Goal: Task Accomplishment & Management: Manage account settings

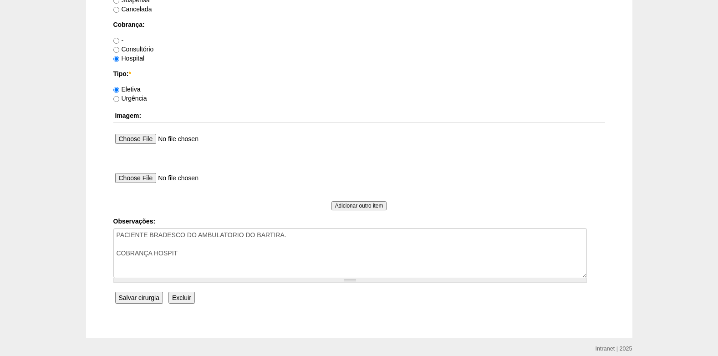
scroll to position [817, 0]
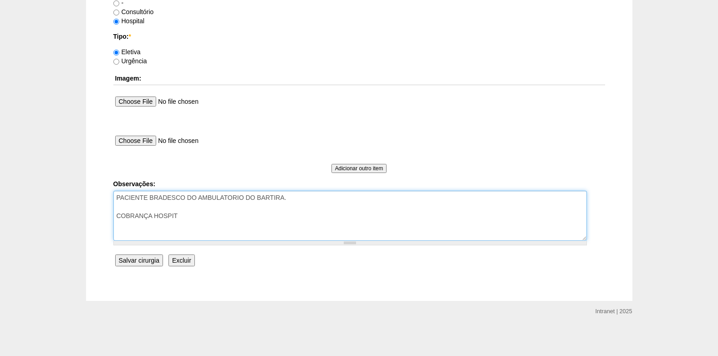
click at [213, 216] on textarea "PACIENTE BRADESCO DO AMBULATORIO DO BARTIRA." at bounding box center [349, 216] width 473 height 50
click at [301, 195] on textarea "PACIENTE BRADESCO DO AMBULATORIO DO BARTIRA." at bounding box center [349, 216] width 473 height 50
click at [196, 220] on textarea "PACIENTE BRADESCO DO AMBULATORIO DO BARTIRA." at bounding box center [349, 216] width 473 height 50
type textarea "PACIENTE BRADESCO DO AMBULATORIO DO BARTIRA. COBRANÇA HOSPITAL AUTORIZADO"
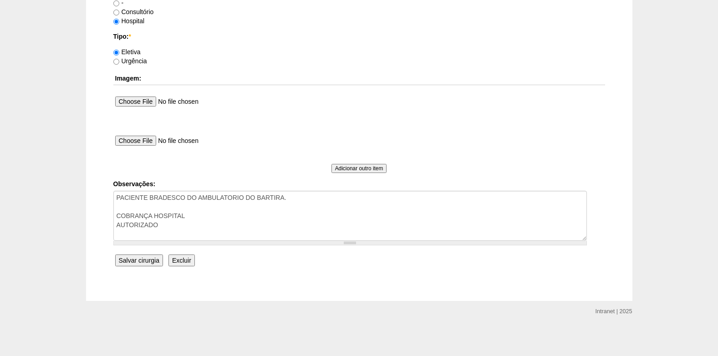
click at [144, 263] on input "Salvar cirurgia" at bounding box center [139, 260] width 48 height 12
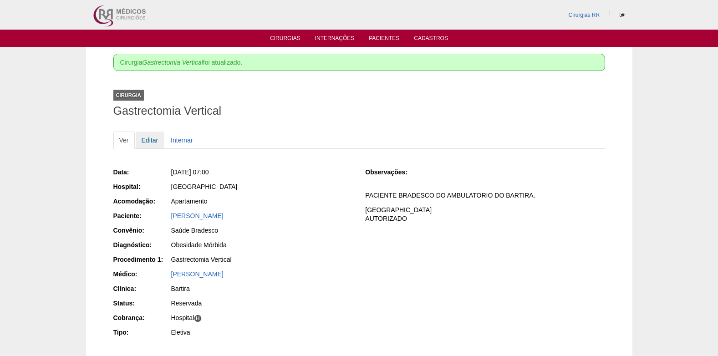
click at [152, 138] on link "Editar" at bounding box center [150, 139] width 29 height 17
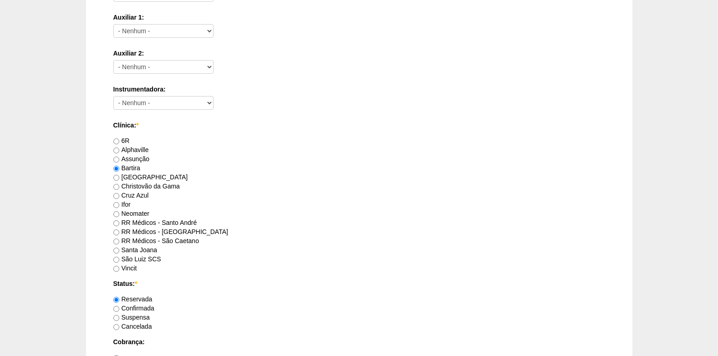
scroll to position [592, 0]
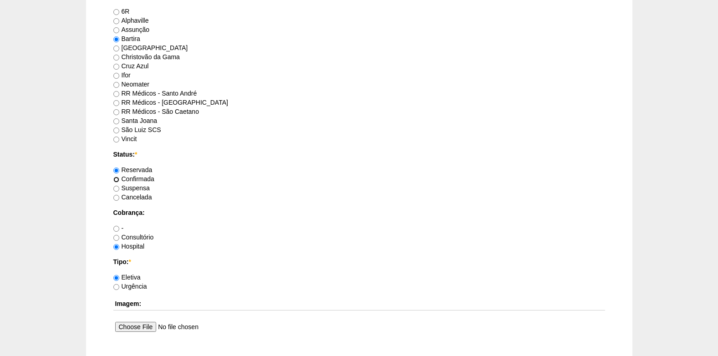
click at [117, 178] on input "Confirmada" at bounding box center [116, 180] width 6 height 6
radio input "true"
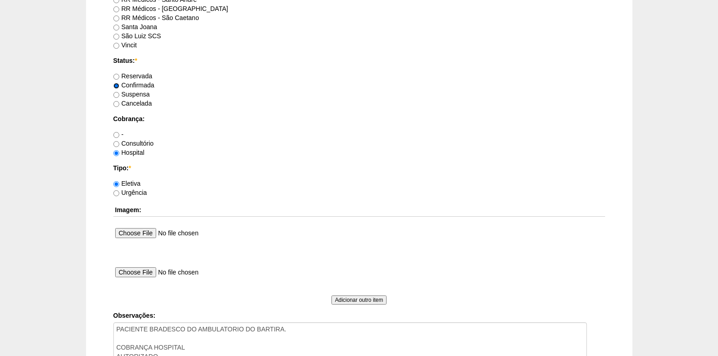
scroll to position [774, 0]
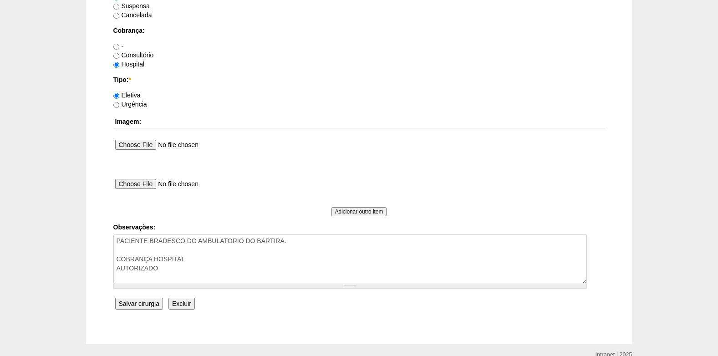
click at [134, 303] on input "Salvar cirurgia" at bounding box center [139, 304] width 48 height 12
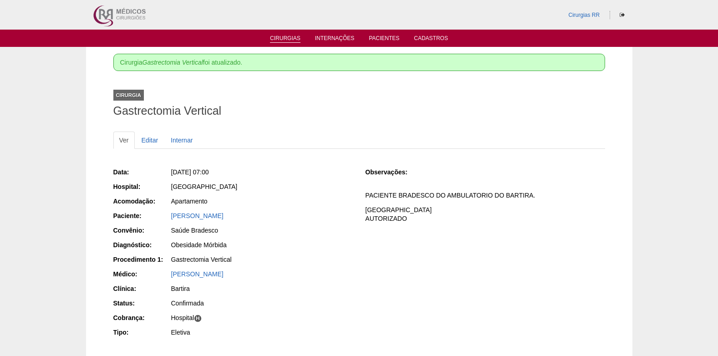
click at [277, 38] on link "Cirurgias" at bounding box center [285, 39] width 30 height 8
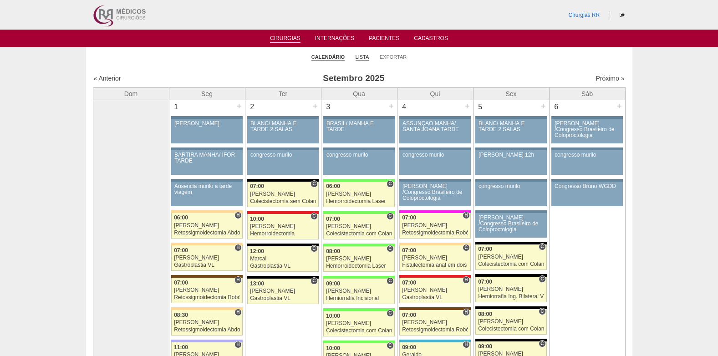
click at [364, 56] on link "Lista" at bounding box center [362, 57] width 14 height 7
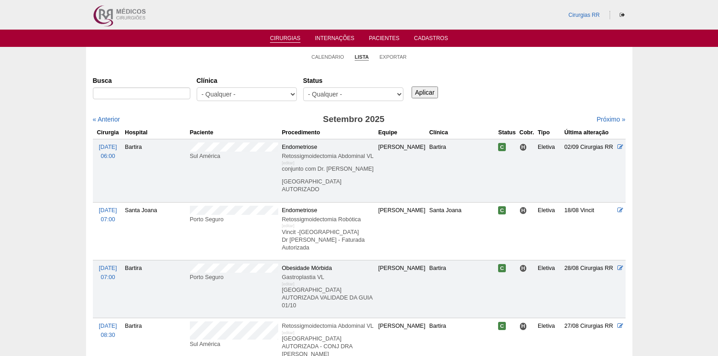
select select "resr"
click at [303, 87] on select "- Qualquer - Reservada Confirmada Suspensa Cancelada" at bounding box center [353, 94] width 100 height 14
click at [431, 91] on input "Aplicar" at bounding box center [424, 92] width 27 height 12
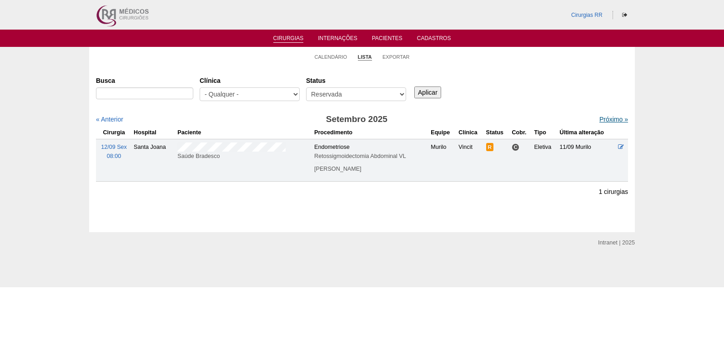
click at [612, 121] on link "Próximo »" at bounding box center [614, 119] width 29 height 7
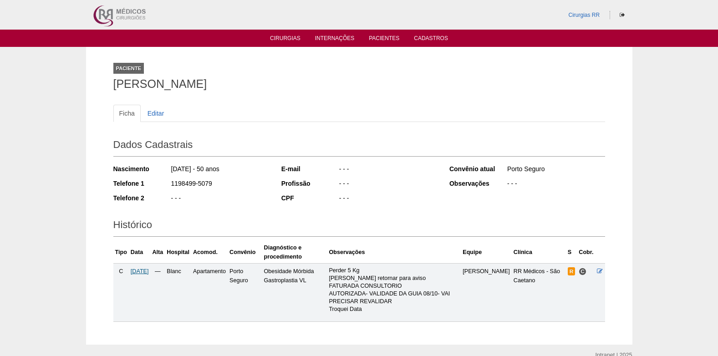
click at [144, 271] on span "14/10/2025" at bounding box center [140, 271] width 18 height 6
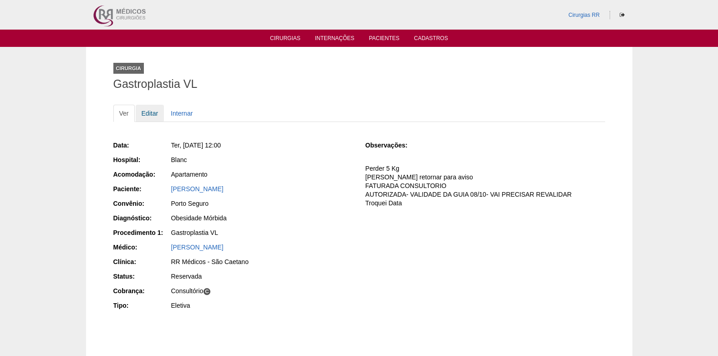
click at [147, 115] on link "Editar" at bounding box center [150, 113] width 29 height 17
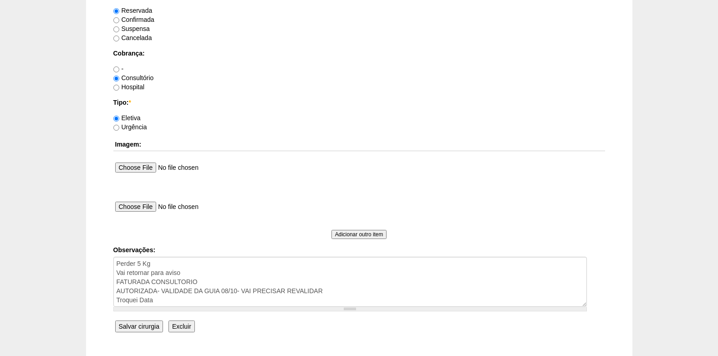
scroll to position [680, 0]
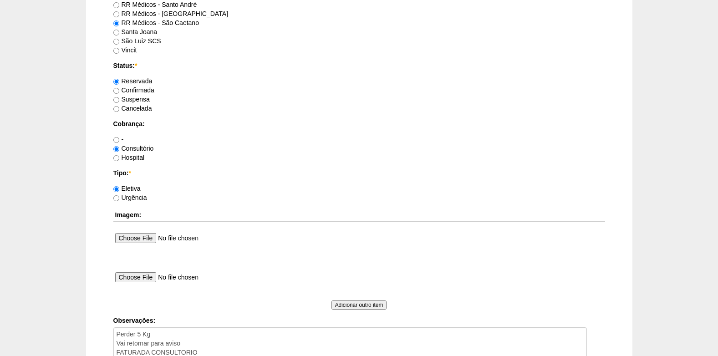
click at [119, 88] on label "Confirmada" at bounding box center [133, 89] width 41 height 7
click at [119, 88] on input "Confirmada" at bounding box center [116, 91] width 6 height 6
radio input "true"
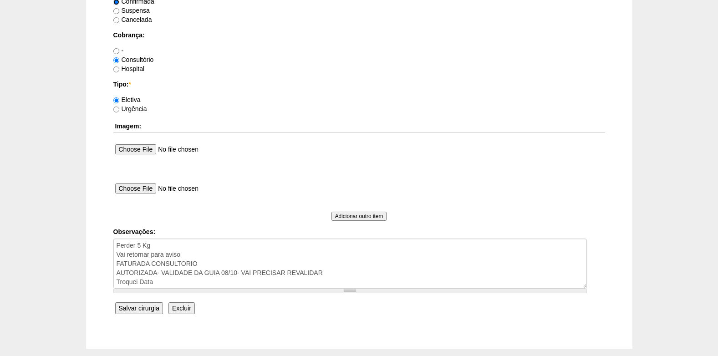
scroll to position [817, 0]
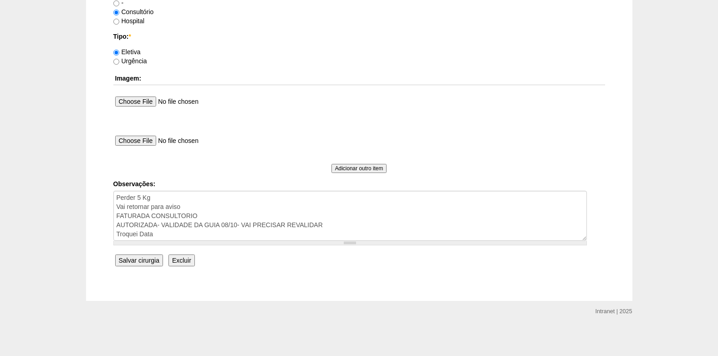
click at [145, 256] on input "Salvar cirurgia" at bounding box center [139, 260] width 48 height 12
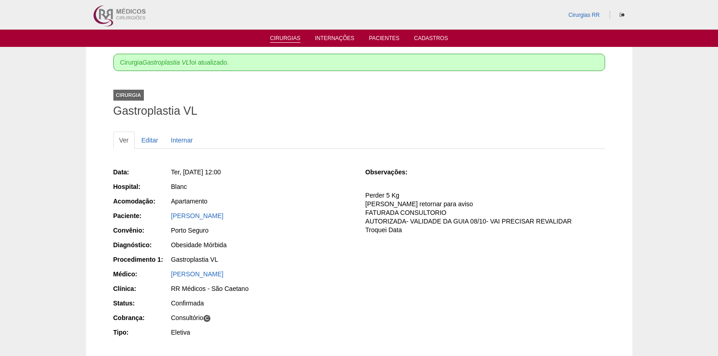
click at [276, 40] on link "Cirurgias" at bounding box center [285, 39] width 30 height 8
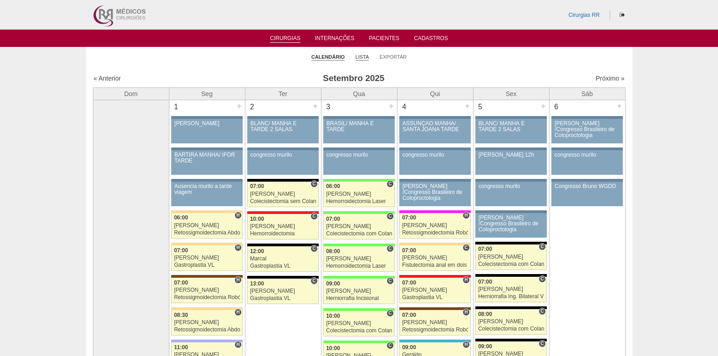
click at [357, 57] on link "Lista" at bounding box center [362, 57] width 14 height 7
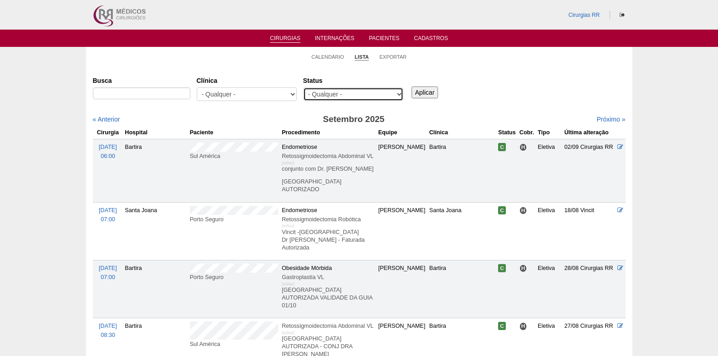
click at [361, 97] on select "- Qualquer - Reservada Confirmada Suspensa Cancelada" at bounding box center [353, 94] width 100 height 14
select select "resr"
click at [303, 87] on select "- Qualquer - Reservada Confirmada Suspensa Cancelada" at bounding box center [353, 94] width 100 height 14
click at [426, 92] on input "Aplicar" at bounding box center [424, 92] width 27 height 12
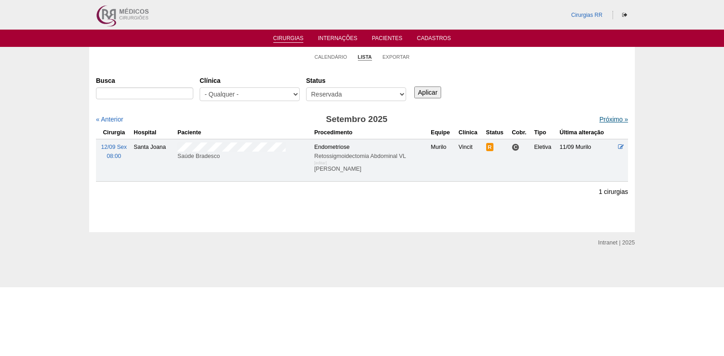
click at [608, 120] on link "Próximo »" at bounding box center [614, 119] width 29 height 7
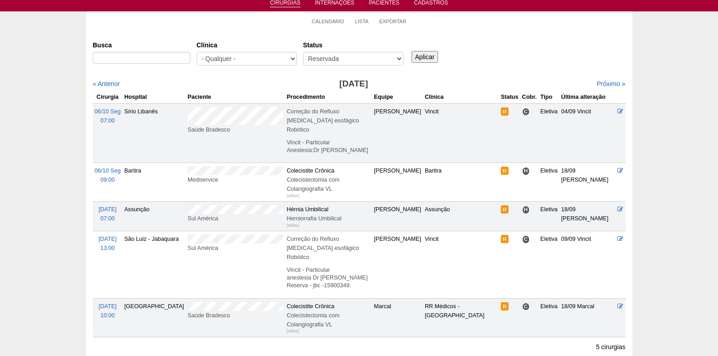
scroll to position [91, 0]
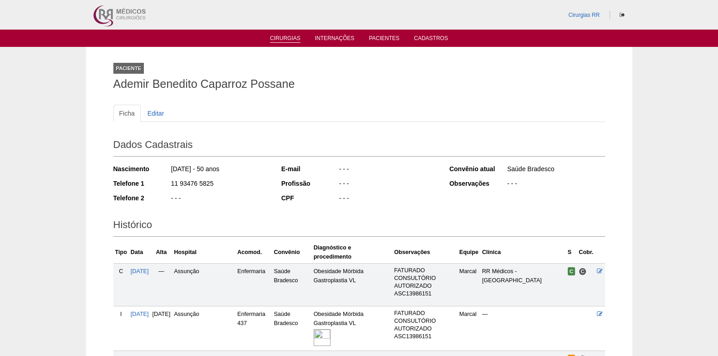
click at [287, 39] on link "Cirurgias" at bounding box center [285, 39] width 30 height 8
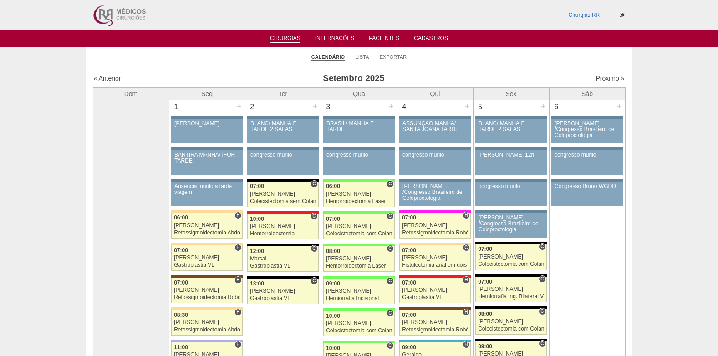
click at [595, 79] on link "Próximo »" at bounding box center [609, 78] width 29 height 7
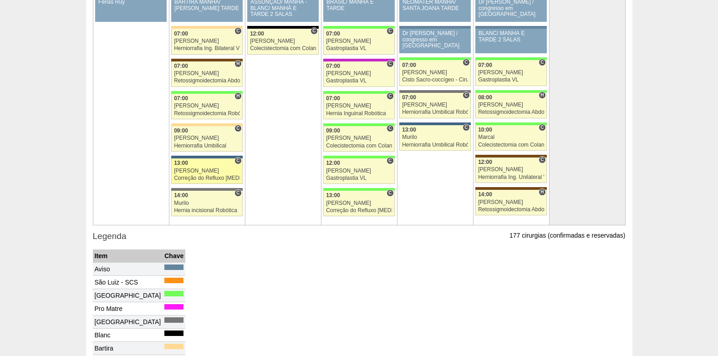
scroll to position [1365, 0]
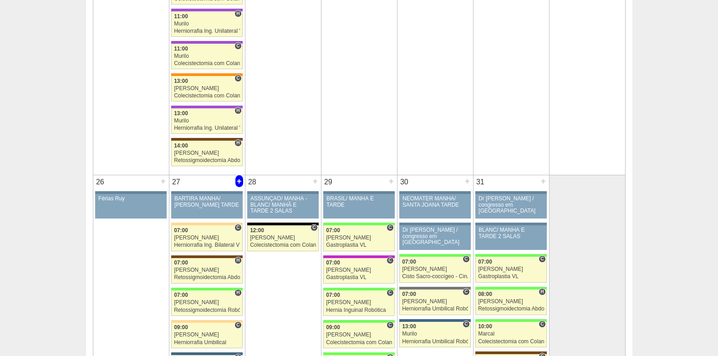
click at [238, 182] on div "+" at bounding box center [239, 181] width 8 height 12
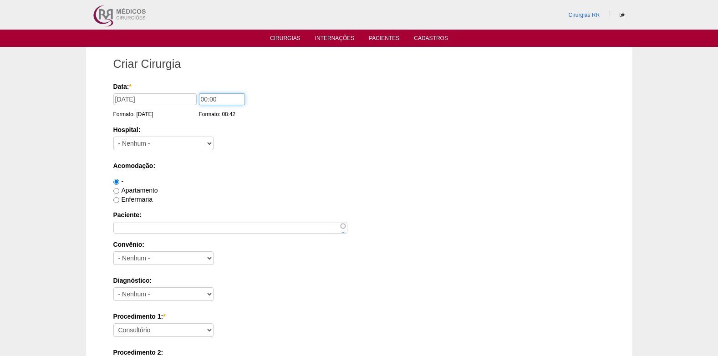
drag, startPoint x: 214, startPoint y: 101, endPoint x: 199, endPoint y: 101, distance: 15.5
click at [199, 101] on input "00:00" at bounding box center [222, 99] width 46 height 12
type input "13:00"
click at [177, 142] on select "- Nenhum - 9 de Julho Albert Einstein Alvorada América Assunção Bartira Benefic…" at bounding box center [163, 144] width 100 height 14
select select "8"
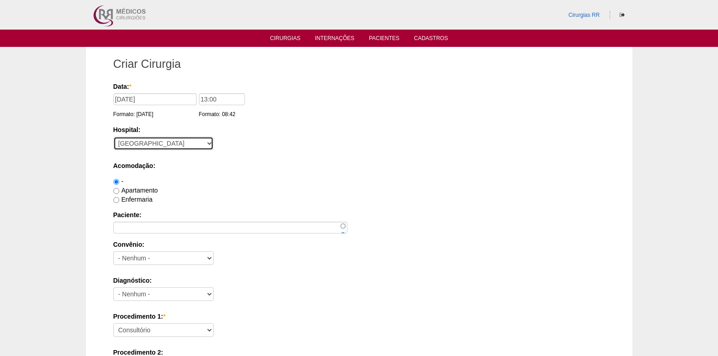
click at [113, 137] on select "- Nenhum - 9 de Julho Albert Einstein Alvorada América Assunção Bartira Benefic…" at bounding box center [163, 144] width 100 height 14
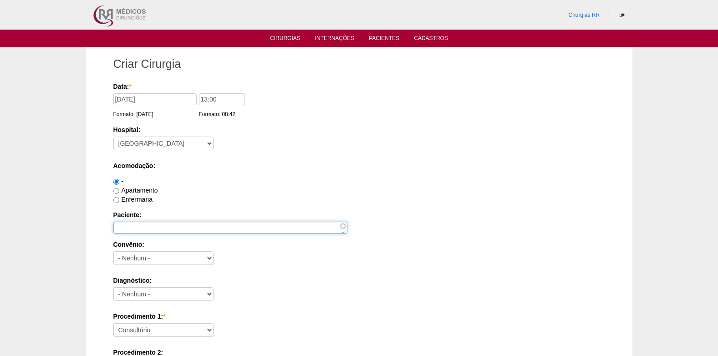
click at [171, 230] on input "Paciente:" at bounding box center [230, 228] width 234 height 12
paste input "[PERSON_NAME]"
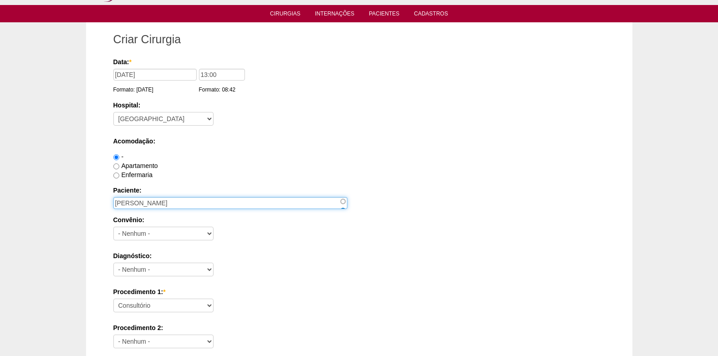
scroll to position [46, 0]
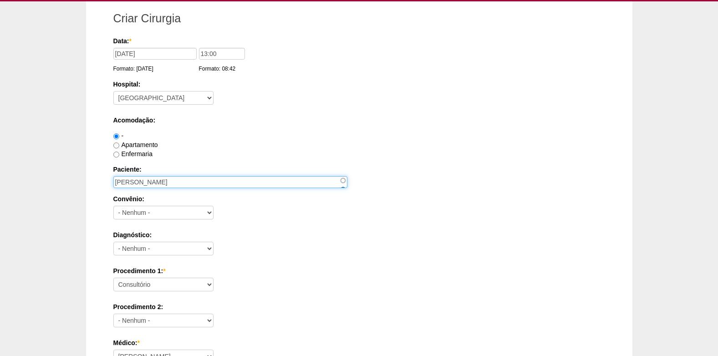
type input "[PERSON_NAME]"
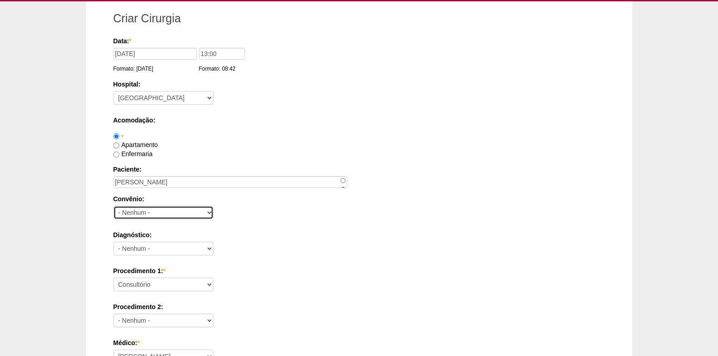
click at [143, 213] on select "- Nenhum - Abet Afresp Allianz Amil Blue Life Caasp Cabesp Caixa de Pensões Car…" at bounding box center [163, 213] width 100 height 14
select select "26"
click at [113, 206] on select "- Nenhum - Abet Afresp Allianz Amil Blue Life Caasp Cabesp Caixa de Pensões Car…" at bounding box center [163, 213] width 100 height 14
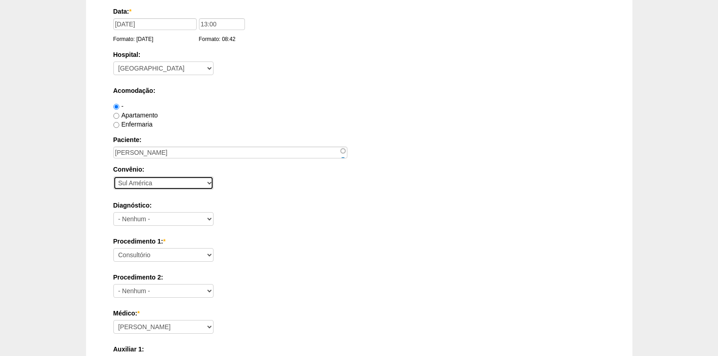
scroll to position [91, 0]
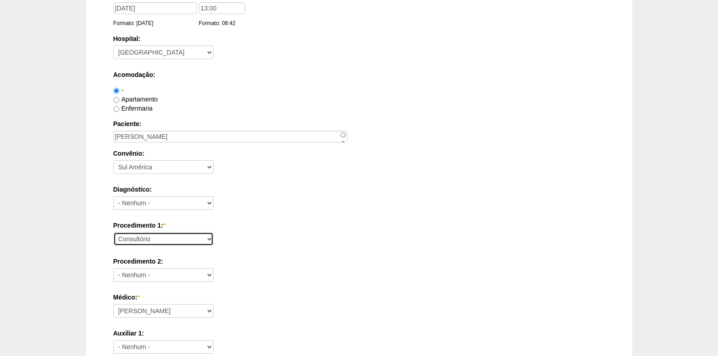
click at [185, 241] on select "Consultório Abscesso Hepático - Drenagem Abscesso perianal Amputação Abdômino P…" at bounding box center [163, 239] width 100 height 14
select select "31203"
click at [113, 232] on select "Consultório Abscesso Hepático - Drenagem Abscesso perianal Amputação Abdômino P…" at bounding box center [163, 239] width 100 height 14
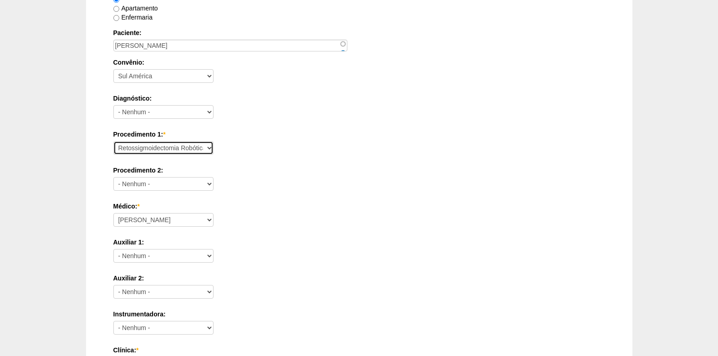
scroll to position [228, 0]
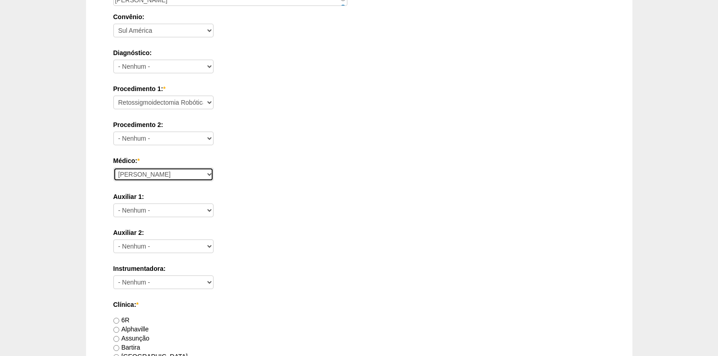
click at [178, 174] on select "Ana Paula Bruno Felipe Rossi Geraldo Igor Benevides Isabella Juliana Luiz Guilh…" at bounding box center [163, 174] width 100 height 14
select select "43"
click at [113, 167] on select "Ana Paula Bruno Felipe Rossi Geraldo Igor Benevides Isabella Juliana Luiz Guilh…" at bounding box center [163, 174] width 100 height 14
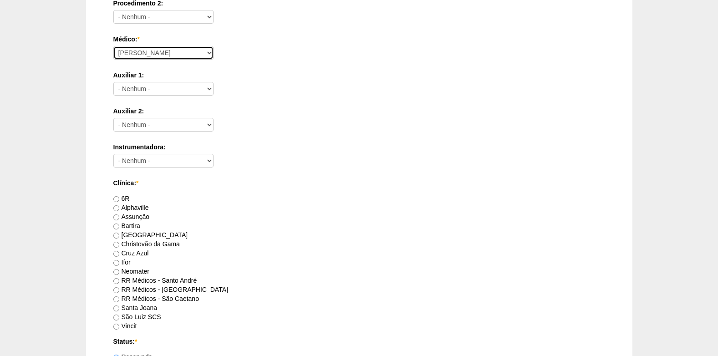
scroll to position [364, 0]
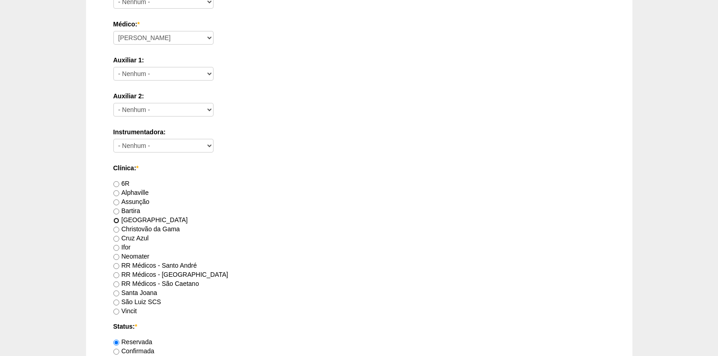
click at [116, 218] on input "Brasil" at bounding box center [116, 220] width 6 height 6
radio input "true"
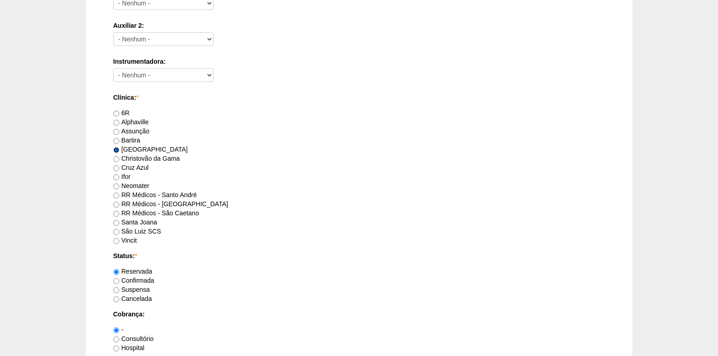
scroll to position [455, 0]
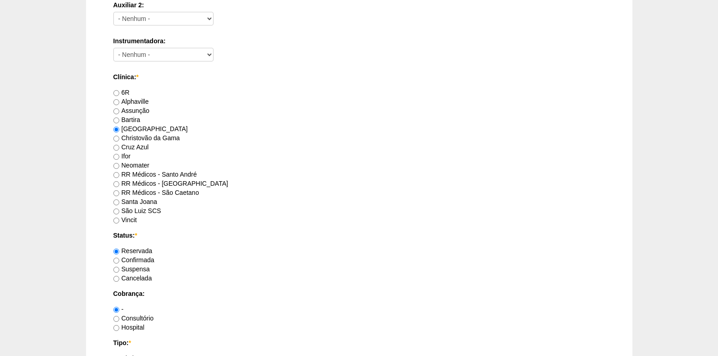
click at [119, 258] on label "Confirmada" at bounding box center [133, 259] width 41 height 7
click at [119, 258] on input "Confirmada" at bounding box center [116, 261] width 6 height 6
radio input "true"
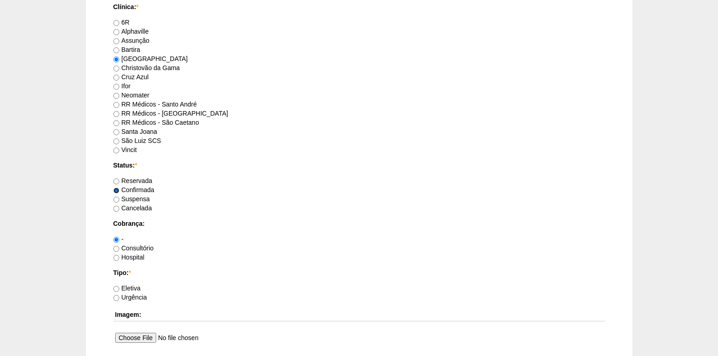
scroll to position [546, 0]
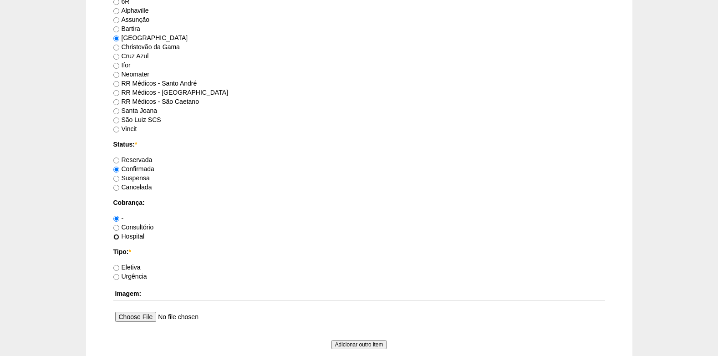
click at [118, 238] on input "Hospital" at bounding box center [116, 237] width 6 height 6
radio input "true"
click at [115, 265] on input "Eletiva" at bounding box center [116, 268] width 6 height 6
radio input "true"
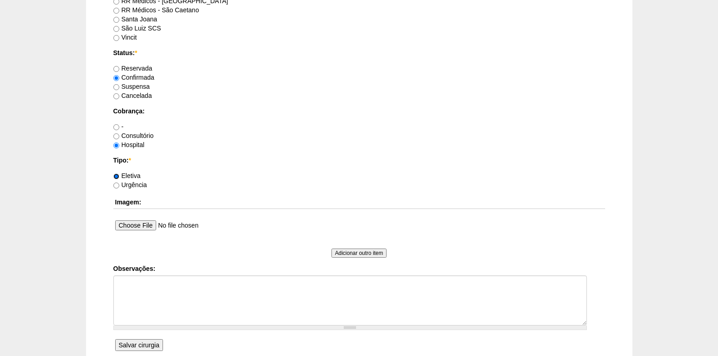
scroll to position [683, 0]
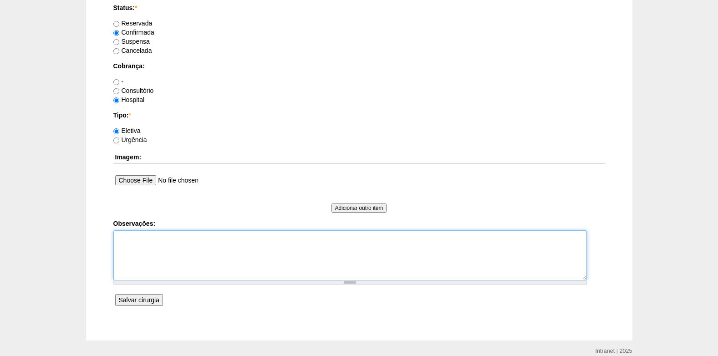
click at [151, 264] on textarea "Observações:" at bounding box center [349, 255] width 473 height 50
type textarea "CONJ COM DR ROGERS COBRANÇA HOSPITAL"
click at [124, 303] on input "Salvar cirurgia" at bounding box center [139, 300] width 48 height 12
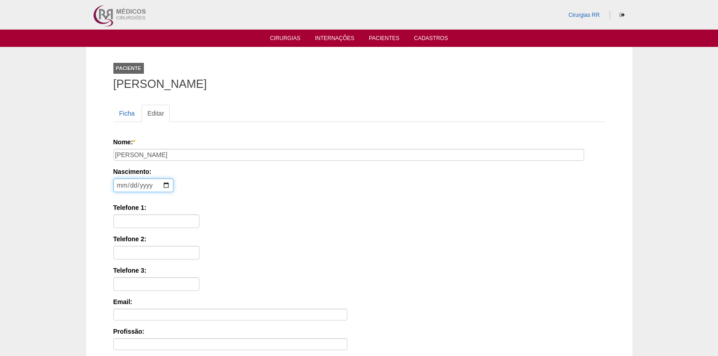
click at [119, 185] on input "date" at bounding box center [143, 185] width 60 height 14
type input "[DATE]"
click at [154, 217] on input "Telefone 1:" at bounding box center [156, 221] width 86 height 14
paste input "94751-9944"
type input "94751-9944"
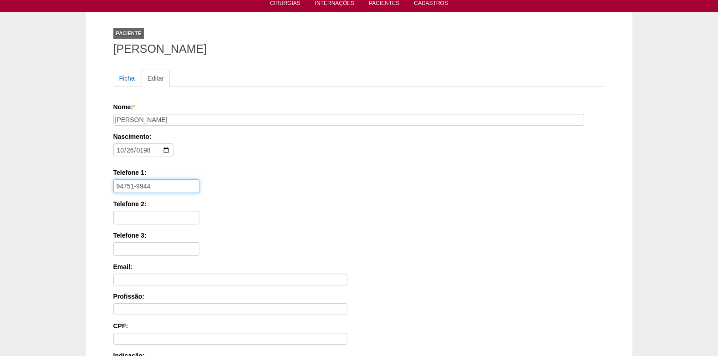
scroll to position [46, 0]
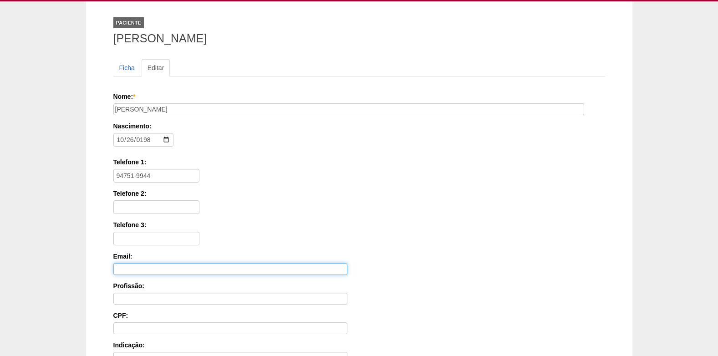
click at [139, 272] on input "Email:" at bounding box center [230, 269] width 234 height 12
paste input "22264088869"
type input "22264088869"
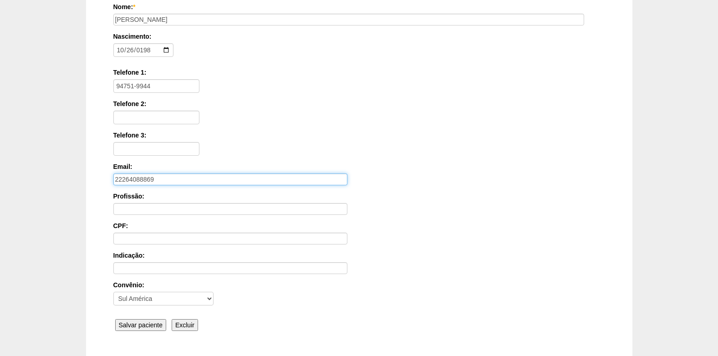
scroll to position [137, 0]
drag, startPoint x: 165, startPoint y: 178, endPoint x: 96, endPoint y: 175, distance: 68.8
click at [96, 175] on div "Paciente ANDREIA LEAL FERRO Ficha Editar Nome: * ANDREIA LEAL FERRO Nascimento:…" at bounding box center [359, 137] width 546 height 454
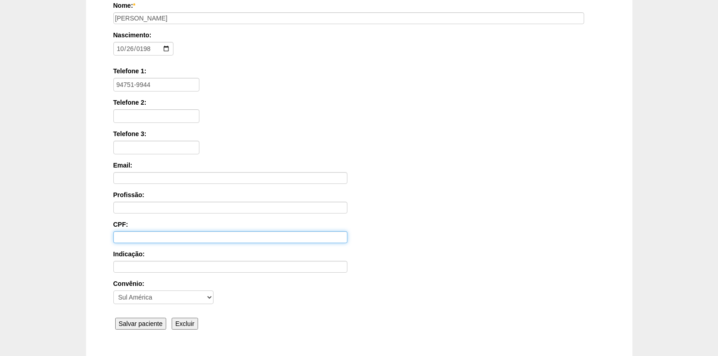
click at [137, 233] on input "CPF:" at bounding box center [230, 237] width 234 height 12
paste input "22264088869"
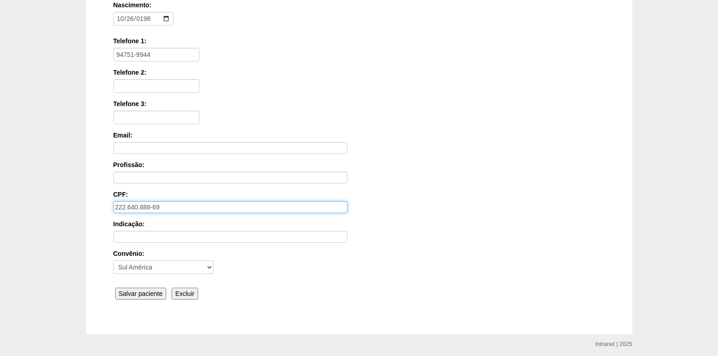
scroll to position [182, 0]
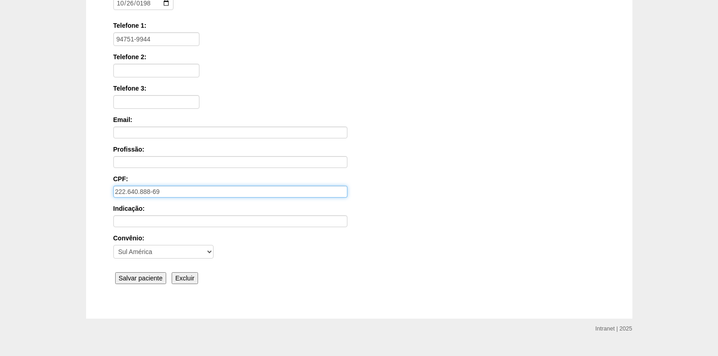
type input "222.640.888-69"
click at [142, 280] on input "Salvar paciente" at bounding box center [140, 278] width 51 height 12
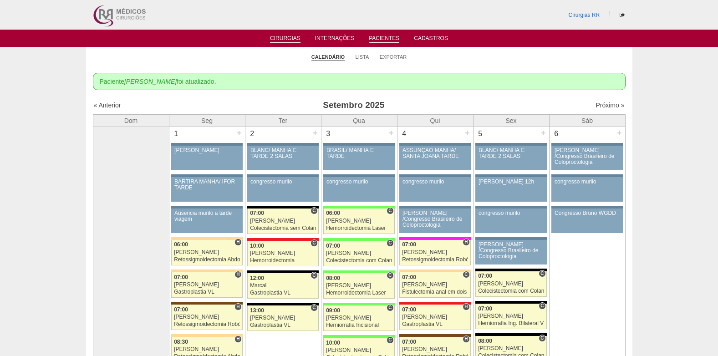
click at [374, 38] on link "Pacientes" at bounding box center [384, 39] width 30 height 8
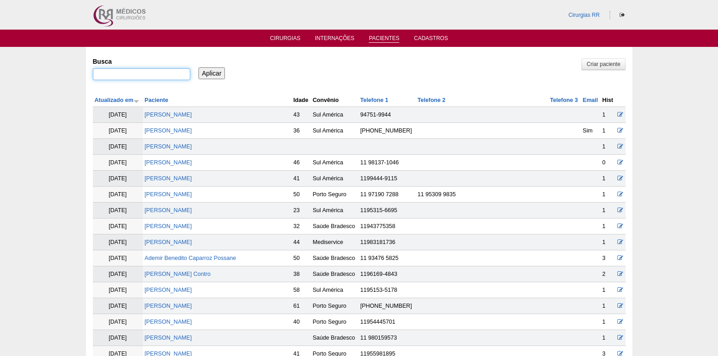
click at [169, 76] on input "Busca" at bounding box center [141, 74] width 97 height 12
type input "[PERSON_NAME]"
click at [216, 72] on input "Aplicar" at bounding box center [211, 73] width 27 height 12
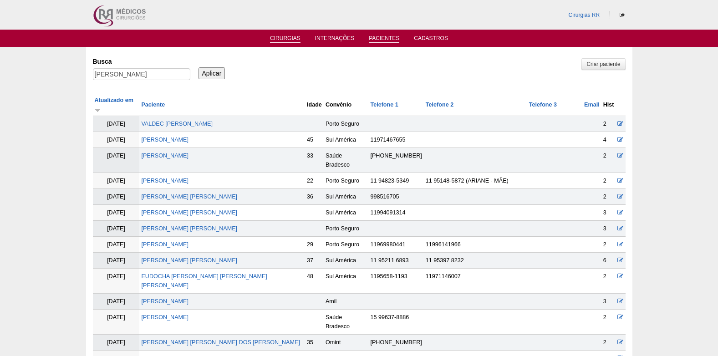
click at [278, 37] on link "Cirurgias" at bounding box center [285, 39] width 30 height 8
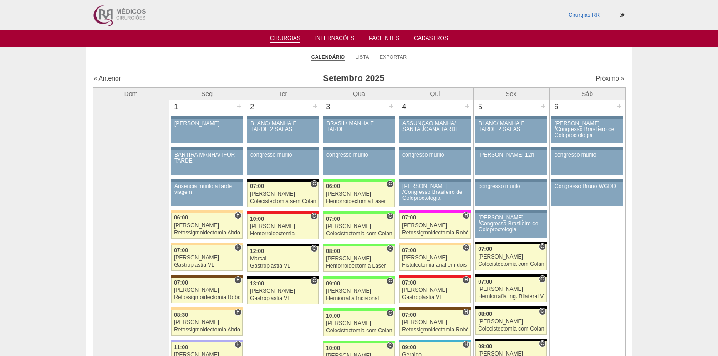
click at [597, 76] on link "Próximo »" at bounding box center [609, 78] width 29 height 7
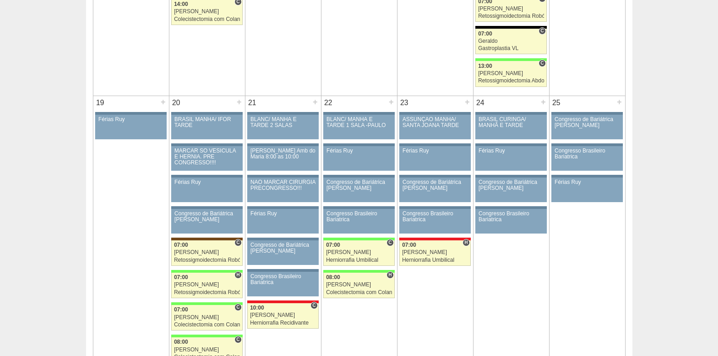
scroll to position [956, 0]
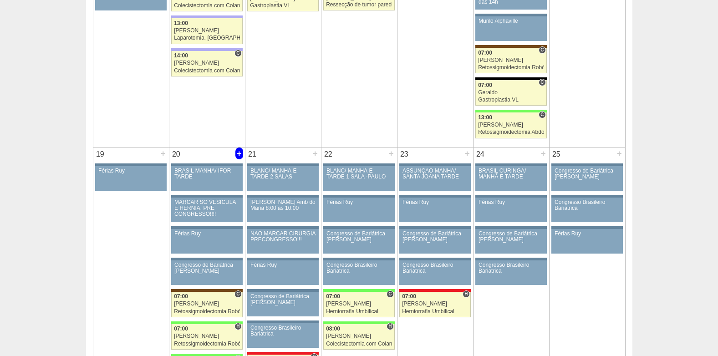
click at [241, 152] on div "+" at bounding box center [239, 153] width 8 height 12
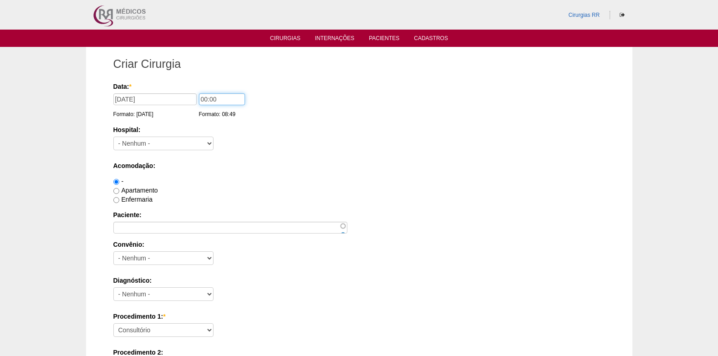
drag, startPoint x: 223, startPoint y: 99, endPoint x: 187, endPoint y: 104, distance: 36.3
click at [187, 91] on div "Data: * [DATE] Formato: [DATE] 00:00 Formato: 08:49" at bounding box center [357, 86] width 488 height 9
type input "13:00"
click at [182, 144] on select "- [GEOGRAPHIC_DATA] - [DATE] [PERSON_NAME] Alvorada América Assunção Bartira Be…" at bounding box center [163, 144] width 100 height 14
select select "8"
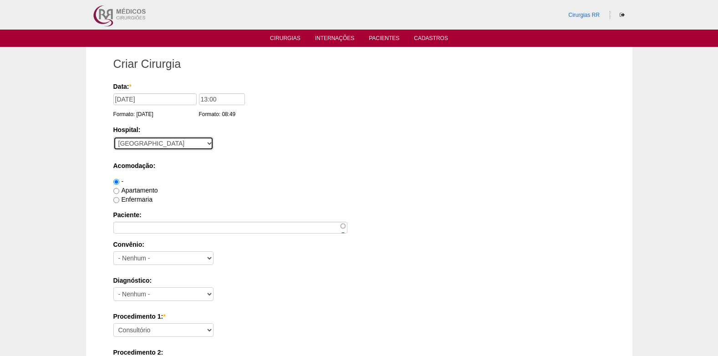
click at [182, 144] on select "- [GEOGRAPHIC_DATA] - [DATE] [PERSON_NAME] Alvorada América Assunção Bartira Be…" at bounding box center [163, 144] width 100 height 14
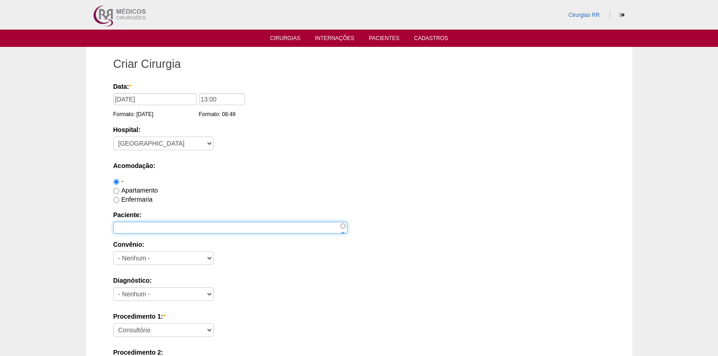
click at [189, 231] on input "Paciente:" at bounding box center [230, 228] width 234 height 12
paste input "[PERSON_NAME]"
type input "[PERSON_NAME]"
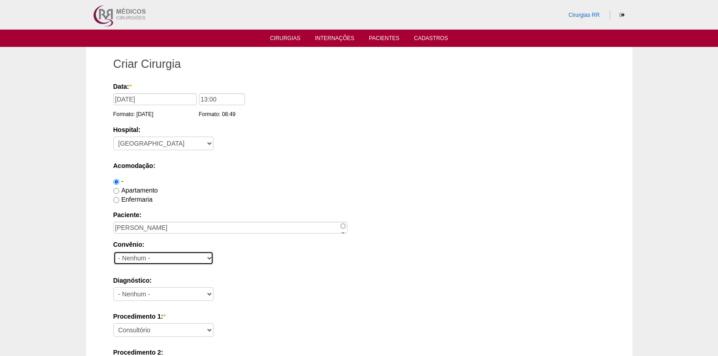
click at [171, 255] on select "- Nenhum - Abet Afresp Allianz Amil Blue Life Caasp Cabesp Caixa de Pensões Car…" at bounding box center [163, 258] width 100 height 14
select select "25"
click at [171, 258] on select "- Nenhum - Abet Afresp Allianz Amil Blue Life Caasp Cabesp Caixa de Pensões Car…" at bounding box center [163, 258] width 100 height 14
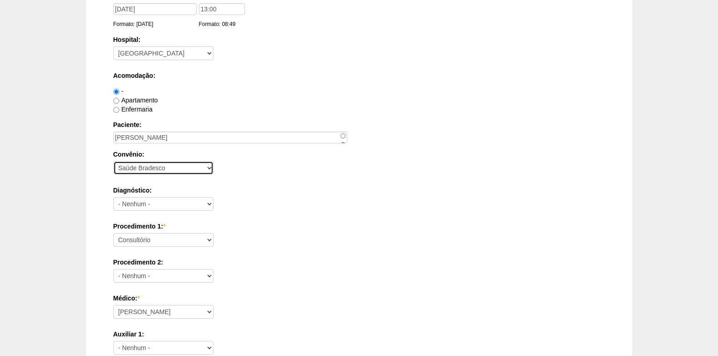
scroll to position [91, 0]
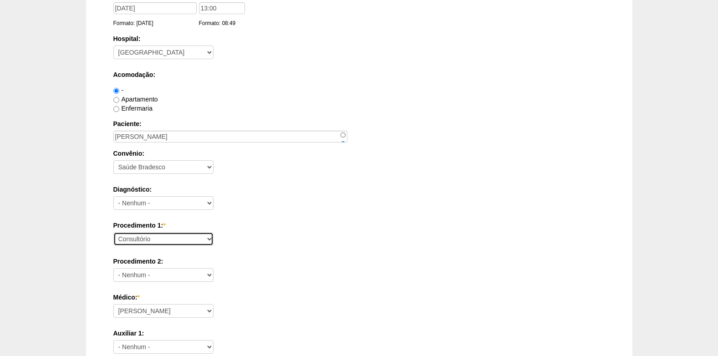
click at [181, 238] on select "Consultório Abscesso Hepático - Drenagem Abscesso perianal Amputação Abdômino P…" at bounding box center [163, 239] width 100 height 14
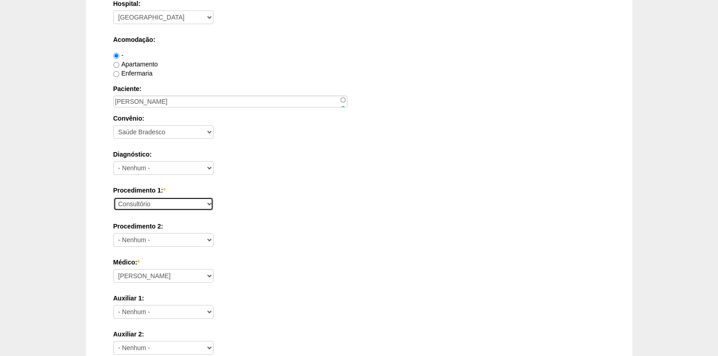
scroll to position [137, 0]
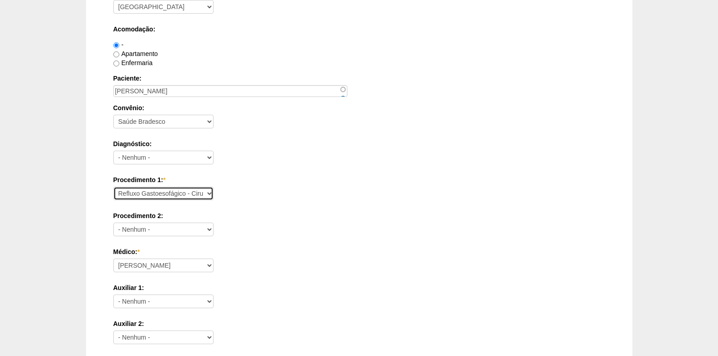
click at [209, 195] on select "Consultório Abscesso Hepático - Drenagem Abscesso perianal Amputação Abdômino P…" at bounding box center [163, 194] width 100 height 14
select select "31203"
click at [113, 187] on select "Consultório Abscesso Hepático - Drenagem Abscesso perianal Amputação Abdômino P…" at bounding box center [163, 194] width 100 height 14
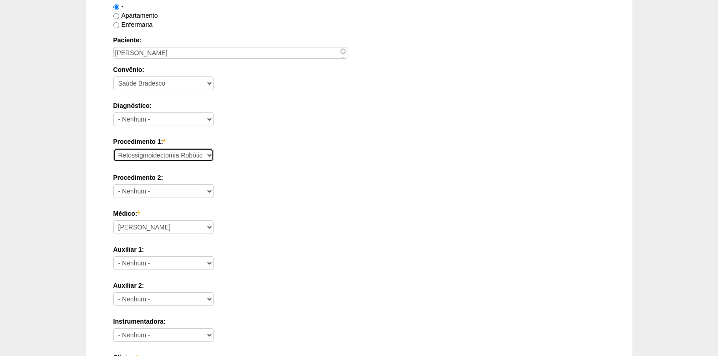
scroll to position [228, 0]
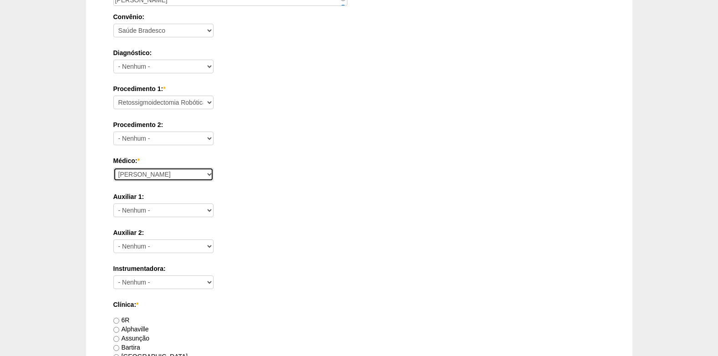
click at [188, 175] on select "Ana Paula Bruno Felipe Rossi Geraldo Igor Benevides Isabella Juliana Luiz Guilh…" at bounding box center [163, 174] width 100 height 14
select select "43"
click at [113, 167] on select "Ana Paula Bruno Felipe Rossi Geraldo Igor Benevides Isabella Juliana Luiz Guilh…" at bounding box center [163, 174] width 100 height 14
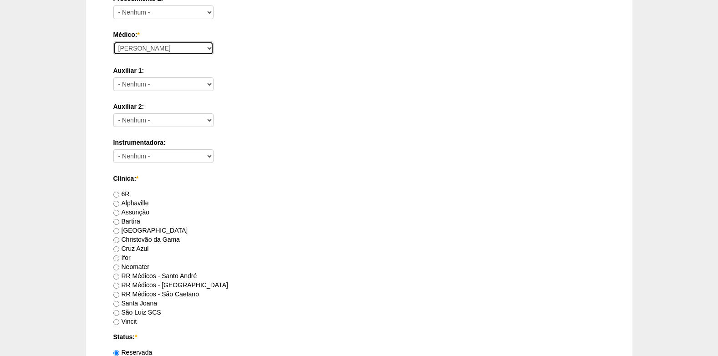
scroll to position [364, 0]
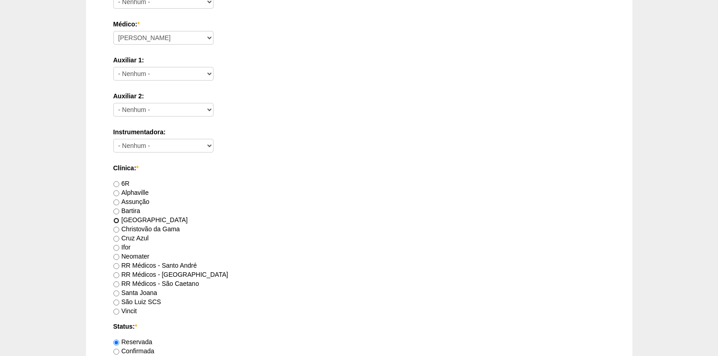
click at [116, 218] on input "Brasil" at bounding box center [116, 220] width 6 height 6
radio input "true"
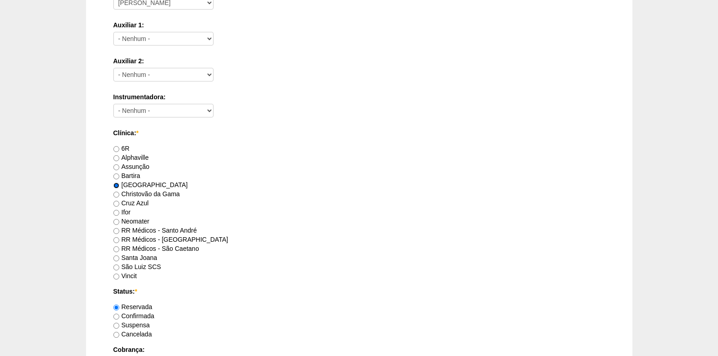
scroll to position [455, 0]
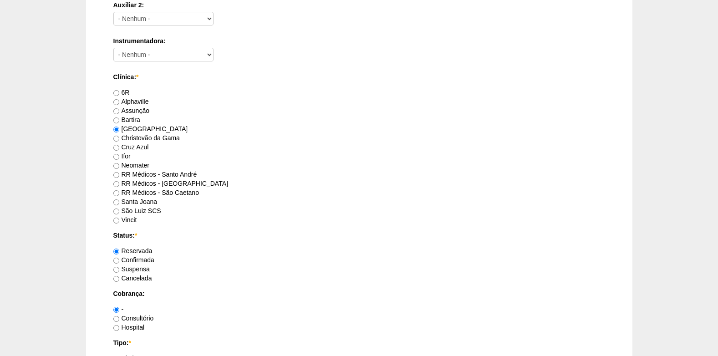
click at [120, 260] on label "Confirmada" at bounding box center [133, 259] width 41 height 7
click at [119, 260] on input "Confirmada" at bounding box center [116, 261] width 6 height 6
radio input "true"
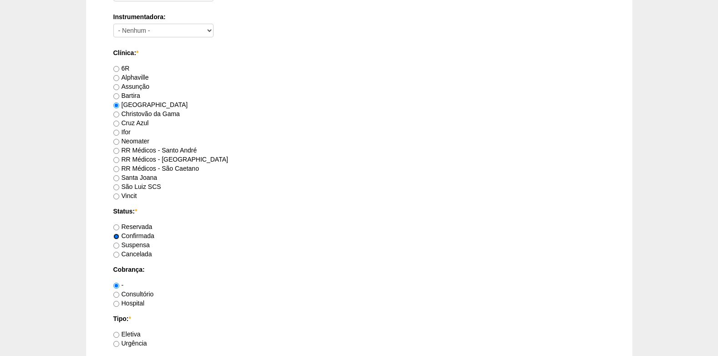
scroll to position [501, 0]
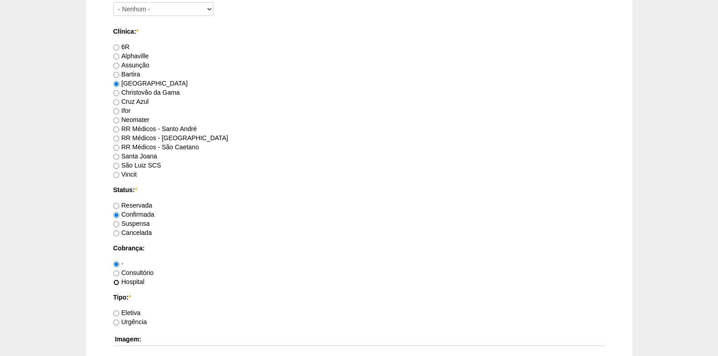
click at [115, 280] on input "Hospital" at bounding box center [116, 282] width 6 height 6
radio input "true"
click at [119, 312] on label "Eletiva" at bounding box center [126, 312] width 27 height 7
click at [119, 312] on input "Eletiva" at bounding box center [116, 313] width 6 height 6
radio input "true"
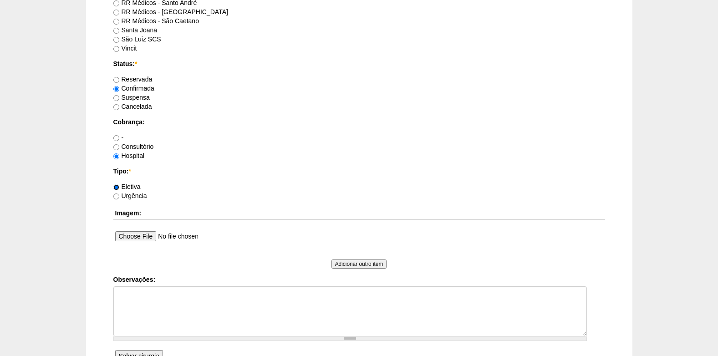
scroll to position [637, 0]
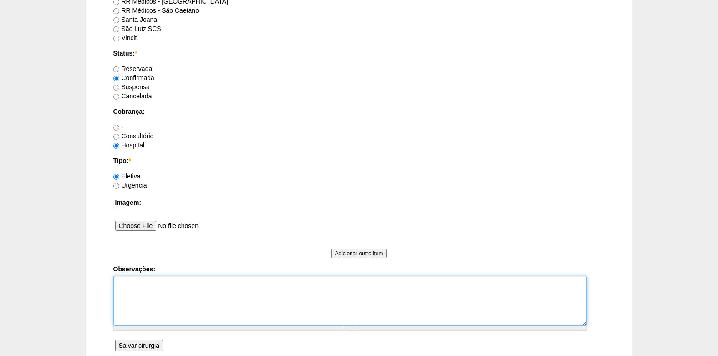
click at [155, 292] on textarea "Observações:" at bounding box center [349, 301] width 473 height 50
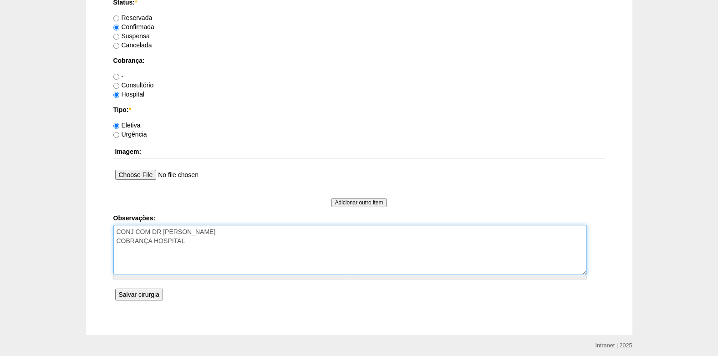
scroll to position [722, 0]
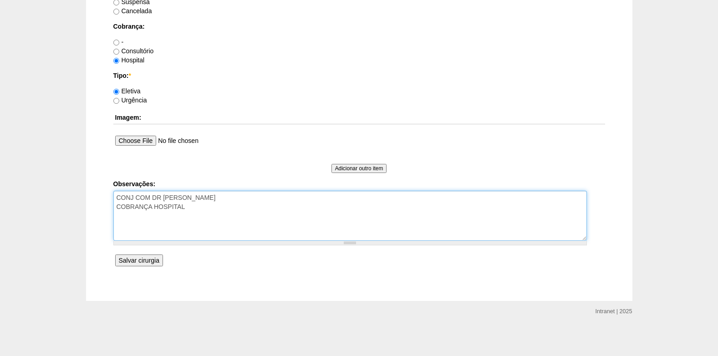
type textarea "CONJ COM DR ROGERS COBRANÇA HOSPITAL"
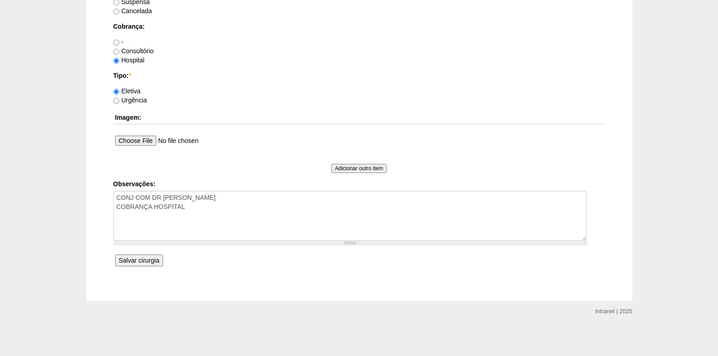
click at [149, 265] on input "Salvar cirurgia" at bounding box center [139, 260] width 48 height 12
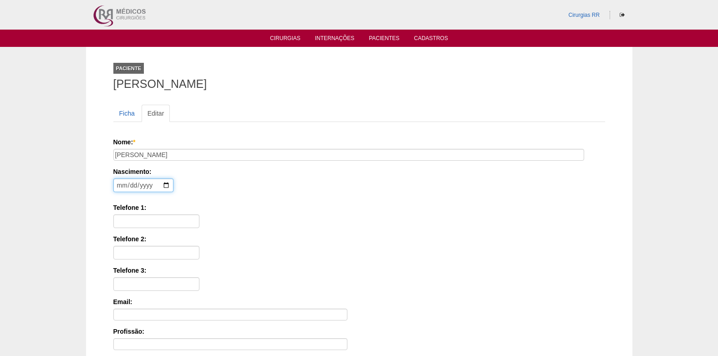
click at [120, 184] on input "date" at bounding box center [143, 185] width 60 height 14
type input "1982-02-21"
click at [148, 223] on input "Telefone 1:" at bounding box center [156, 221] width 86 height 14
paste input "11 98149-9335"
type input "11 98149-9335"
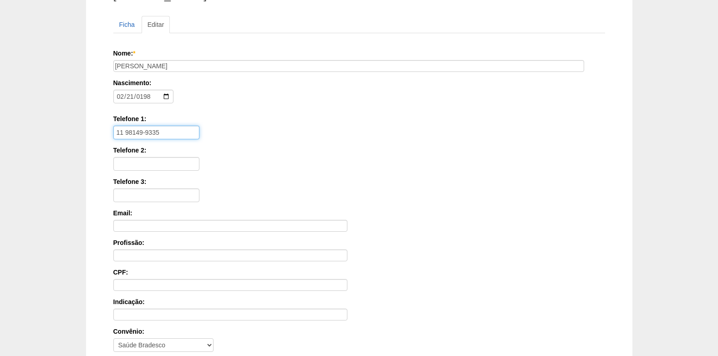
scroll to position [137, 0]
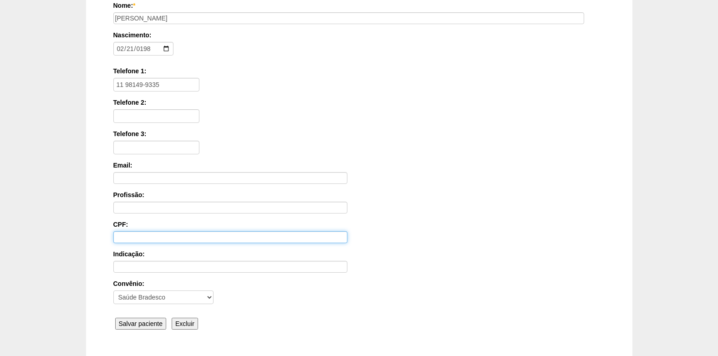
click at [142, 234] on input "CPF:" at bounding box center [230, 237] width 234 height 12
paste input "32433429889"
type input "324.334.298-89"
click at [142, 327] on input "Salvar paciente" at bounding box center [140, 324] width 51 height 12
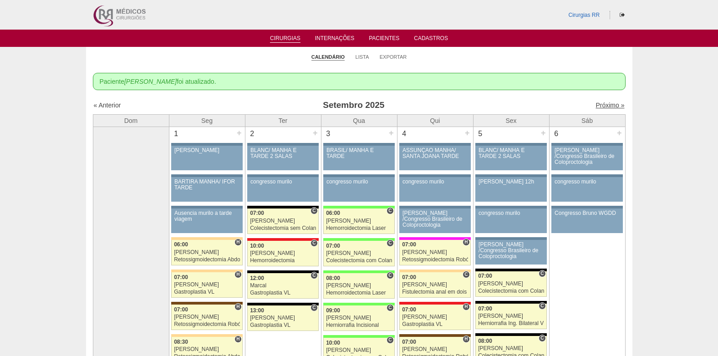
click at [595, 104] on link "Próximo »" at bounding box center [609, 104] width 29 height 7
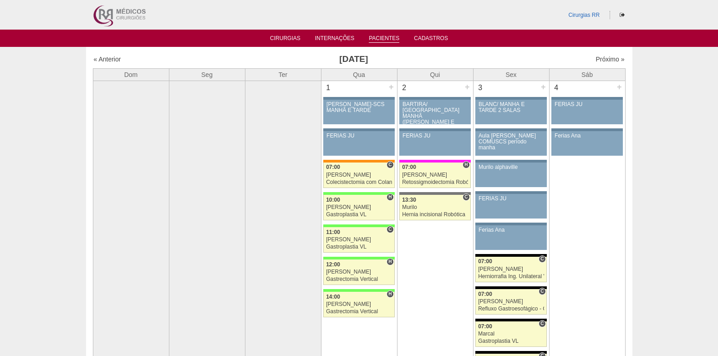
click at [383, 36] on link "Pacientes" at bounding box center [384, 39] width 30 height 8
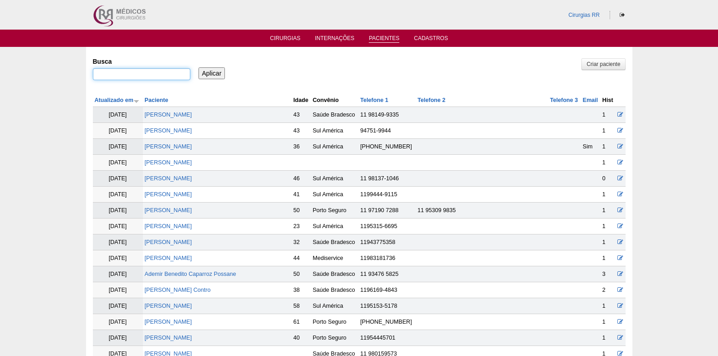
click at [172, 76] on input "Busca" at bounding box center [141, 74] width 97 height 12
type input "aurea"
click at [209, 71] on input "Aplicar" at bounding box center [211, 73] width 27 height 12
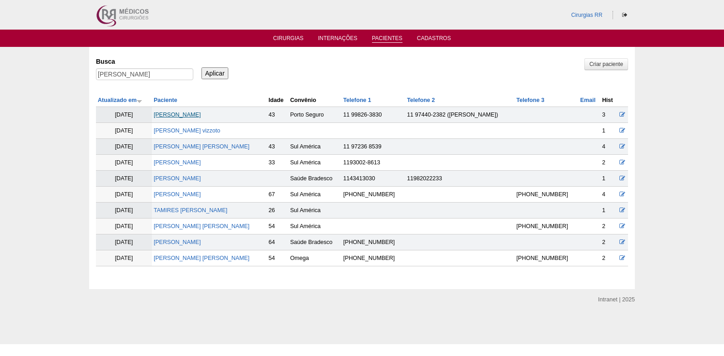
click at [192, 112] on link "[PERSON_NAME]" at bounding box center [177, 114] width 47 height 6
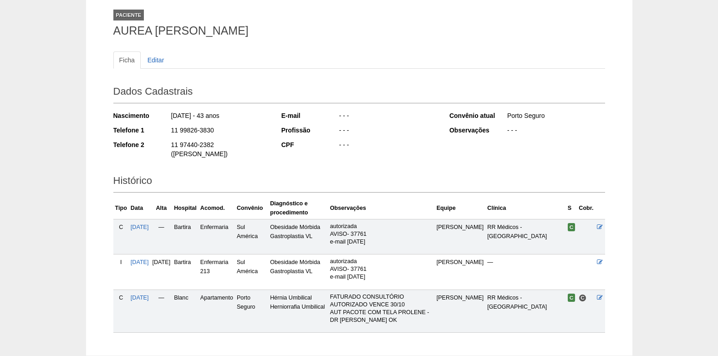
scroll to position [99, 0]
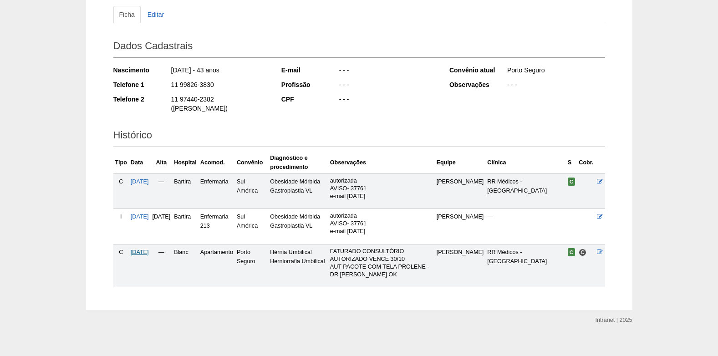
click at [145, 249] on span "[DATE]" at bounding box center [140, 252] width 18 height 6
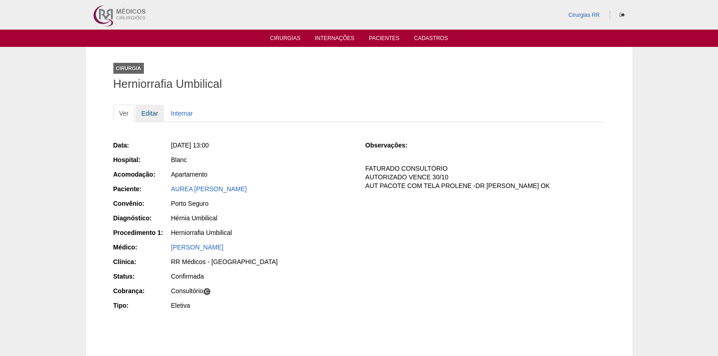
click at [148, 114] on link "Editar" at bounding box center [150, 113] width 29 height 17
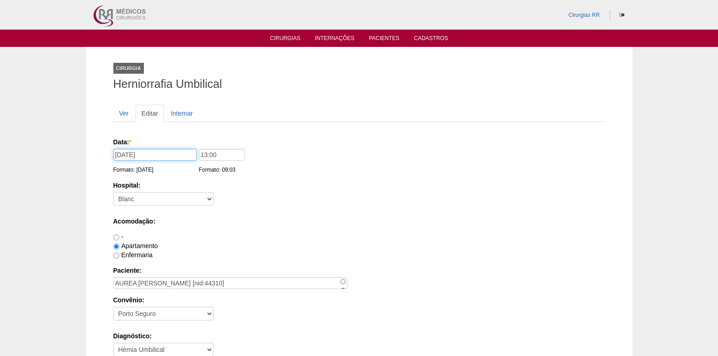
click at [163, 154] on input "[DATE]" at bounding box center [154, 155] width 83 height 12
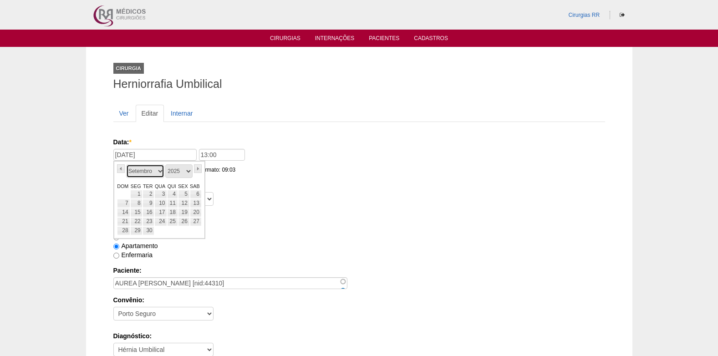
click at [158, 172] on select "Janeiro Fevereiro Março Abril Maio Junho Julho Agosto Setembro Outubro Novembro…" at bounding box center [145, 171] width 38 height 14
click at [151, 233] on link "28" at bounding box center [148, 230] width 12 height 9
type input "[DATE]"
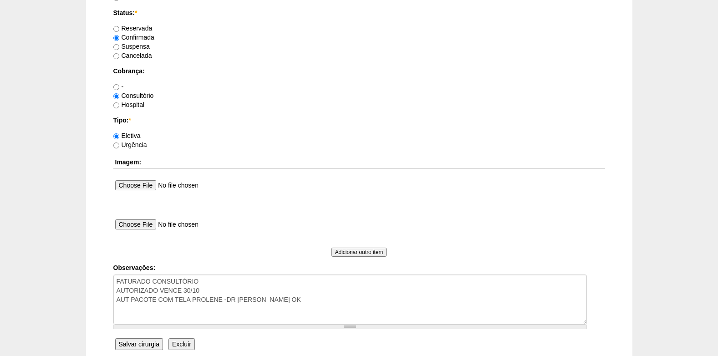
scroll to position [817, 0]
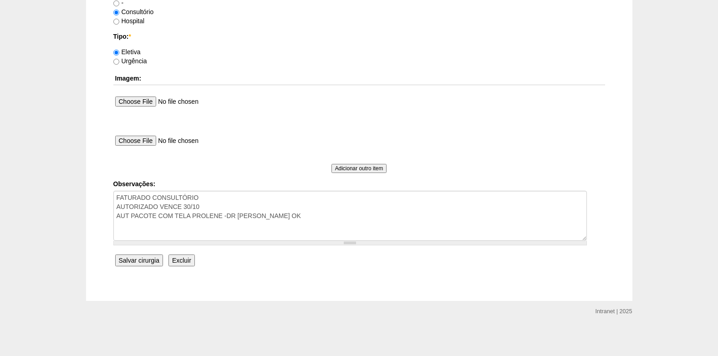
click at [144, 260] on input "Salvar cirurgia" at bounding box center [139, 260] width 48 height 12
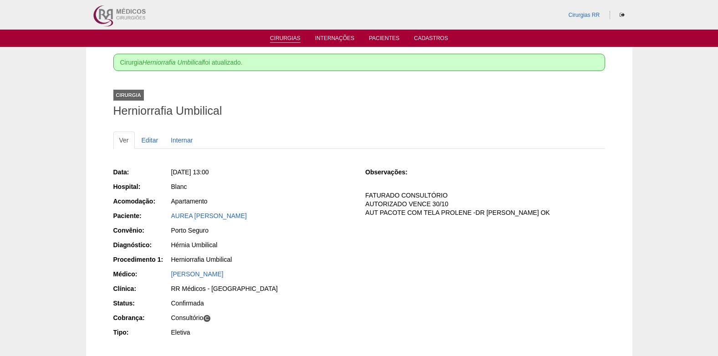
click at [286, 38] on link "Cirurgias" at bounding box center [285, 39] width 30 height 8
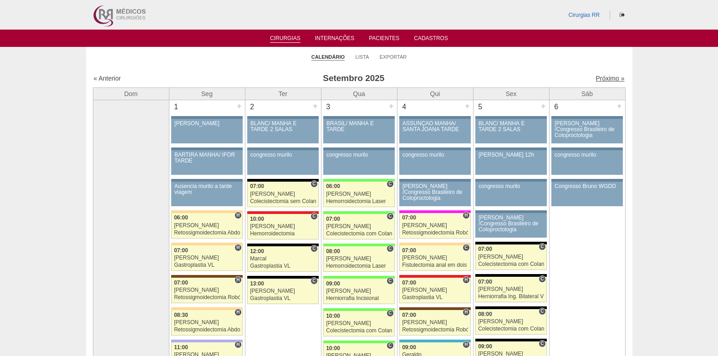
click at [598, 80] on link "Próximo »" at bounding box center [609, 78] width 29 height 7
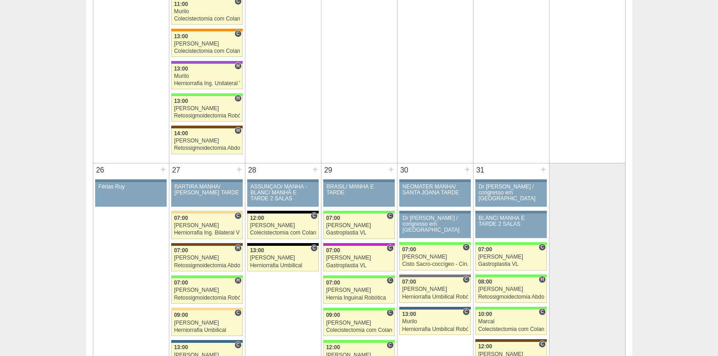
scroll to position [1411, 0]
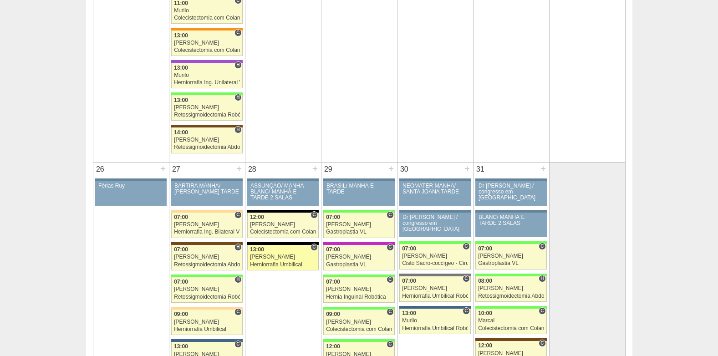
click at [286, 262] on div "Herniorrafia Umbilical" at bounding box center [283, 265] width 66 height 6
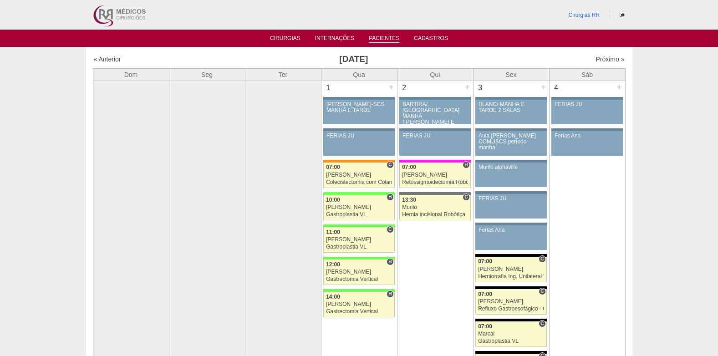
click at [381, 38] on link "Pacientes" at bounding box center [384, 39] width 30 height 8
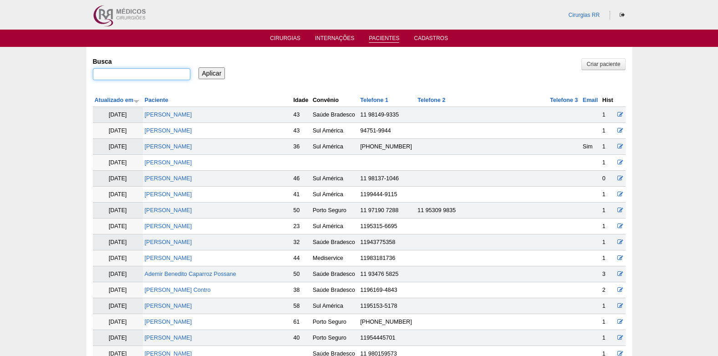
click at [159, 69] on input "Busca" at bounding box center [141, 74] width 97 height 12
paste input "[PERSON_NAME]"
type input "[PERSON_NAME]"
click at [212, 69] on input "Aplicar" at bounding box center [211, 73] width 27 height 12
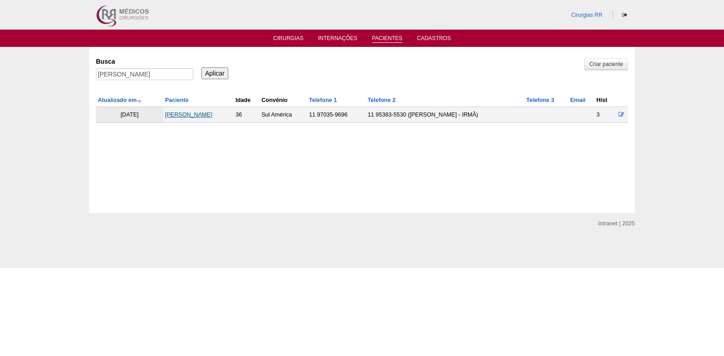
click at [212, 115] on link "[PERSON_NAME]" at bounding box center [188, 114] width 47 height 6
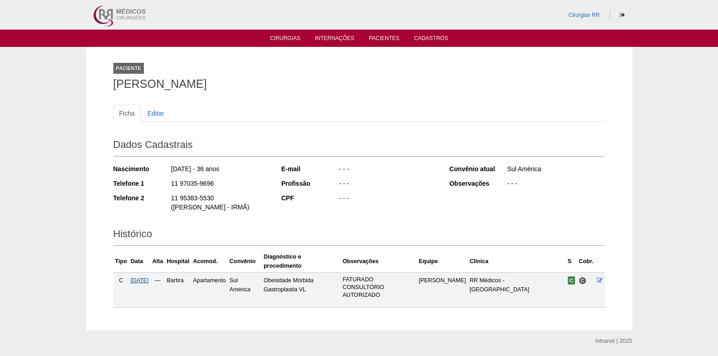
click at [149, 277] on span "[DATE]" at bounding box center [140, 280] width 18 height 6
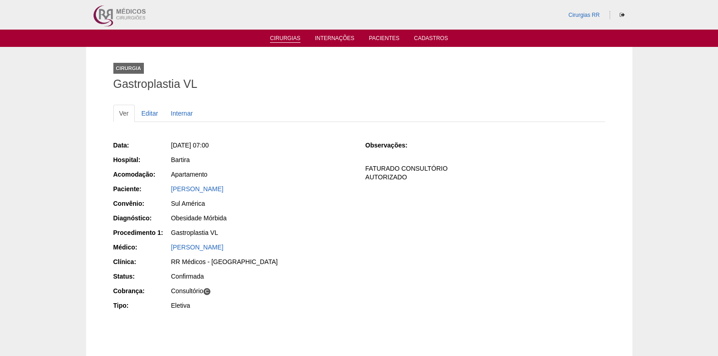
click at [290, 39] on link "Cirurgias" at bounding box center [285, 39] width 30 height 8
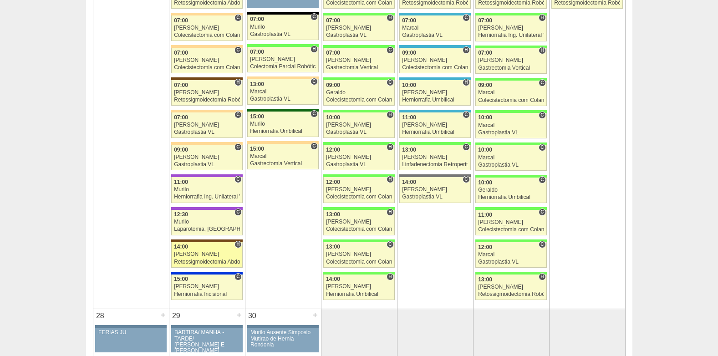
scroll to position [1502, 0]
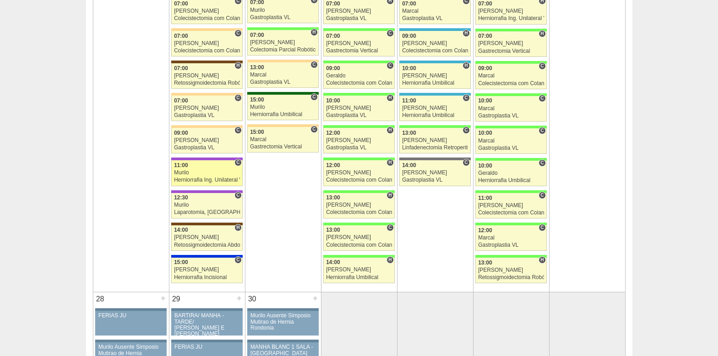
click at [194, 173] on div "Murilo" at bounding box center [207, 173] width 66 height 6
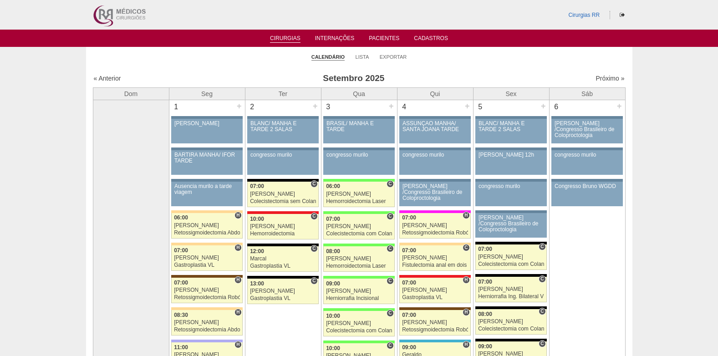
scroll to position [1502, 0]
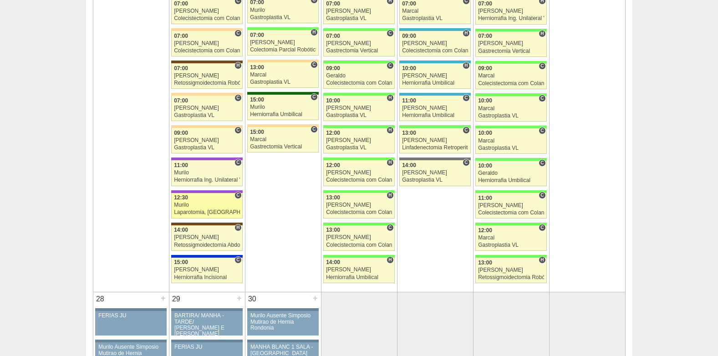
click at [197, 206] on div "Murilo" at bounding box center [207, 205] width 66 height 6
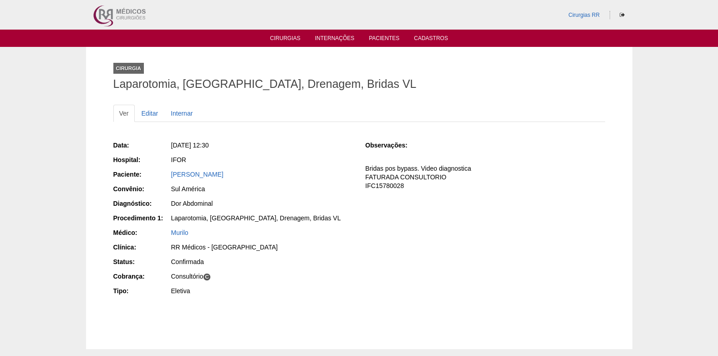
click at [170, 176] on div "[PERSON_NAME]" at bounding box center [261, 175] width 182 height 11
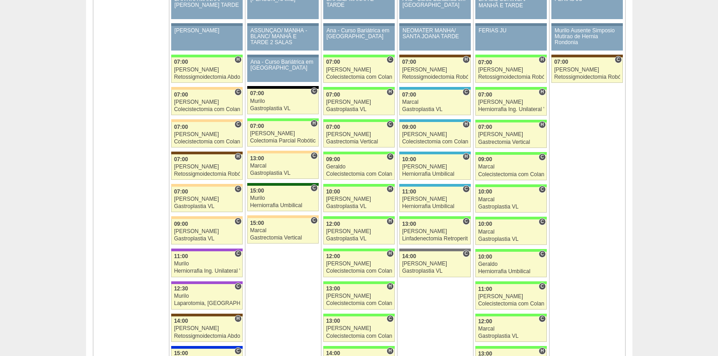
scroll to position [1456, 0]
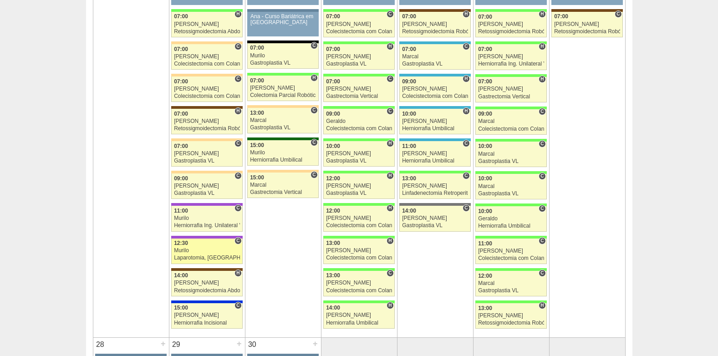
click at [184, 246] on span "12:30" at bounding box center [181, 243] width 14 height 6
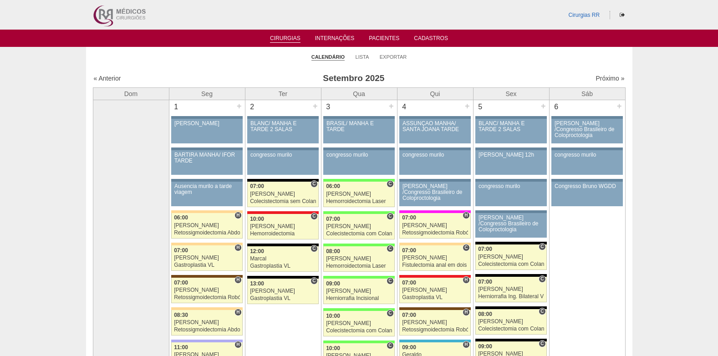
scroll to position [1456, 0]
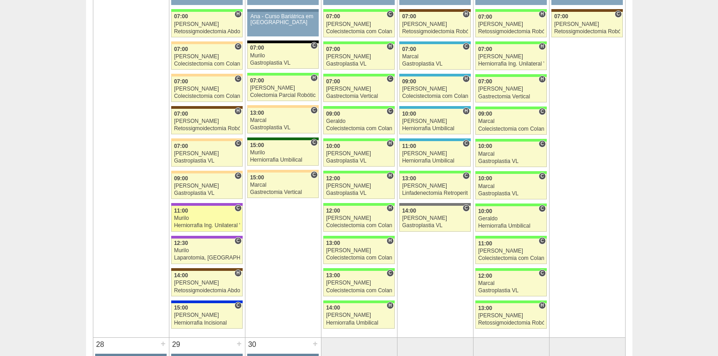
click at [189, 220] on div "Murilo" at bounding box center [207, 218] width 66 height 6
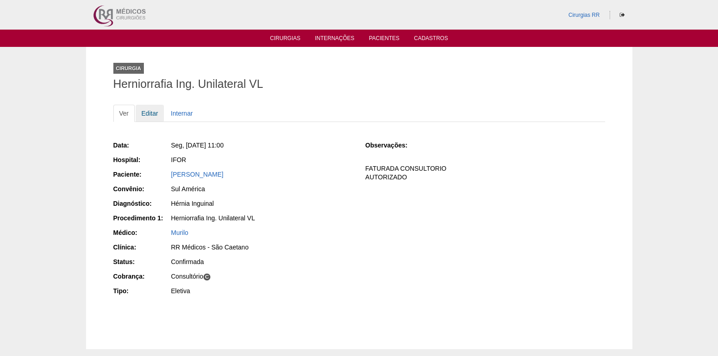
click at [154, 116] on link "Editar" at bounding box center [150, 113] width 29 height 17
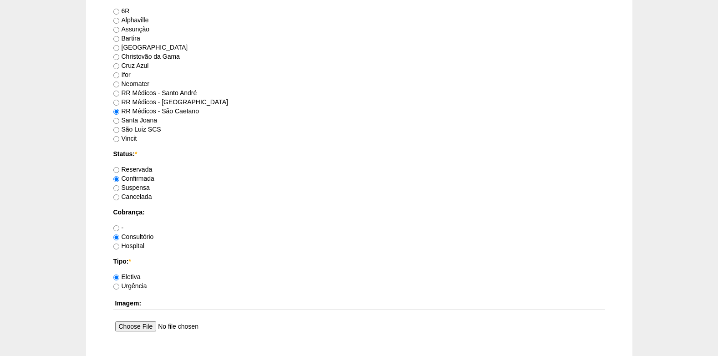
scroll to position [728, 0]
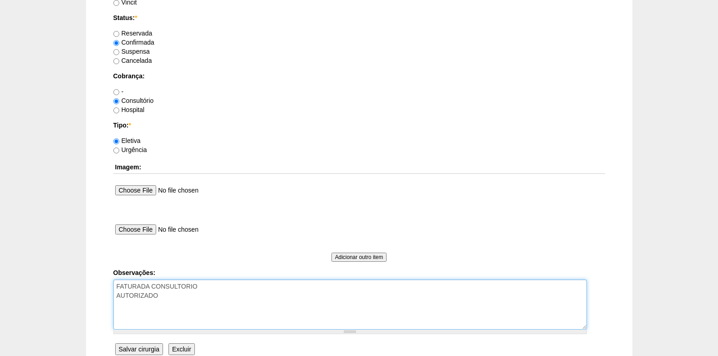
click at [204, 295] on textarea "FATURADA CONSULTORIO AUTORIZADO" at bounding box center [349, 304] width 473 height 50
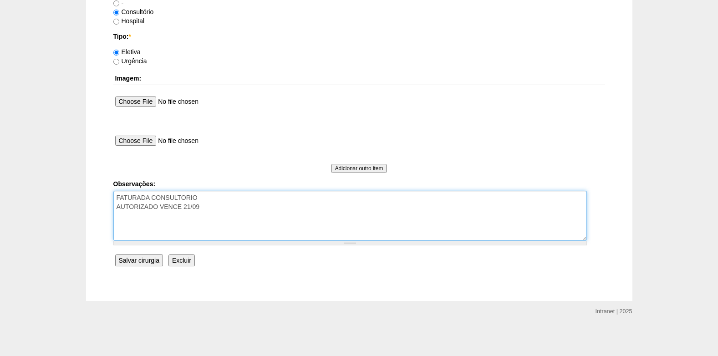
type textarea "FATURADA CONSULTORIO AUTORIZADO VENCE 21/09"
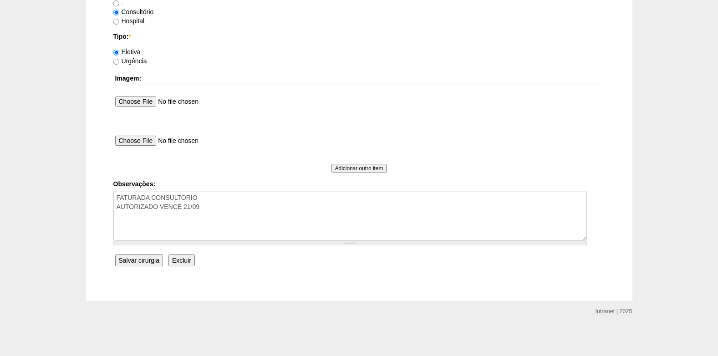
click at [131, 260] on input "Salvar cirurgia" at bounding box center [139, 260] width 48 height 12
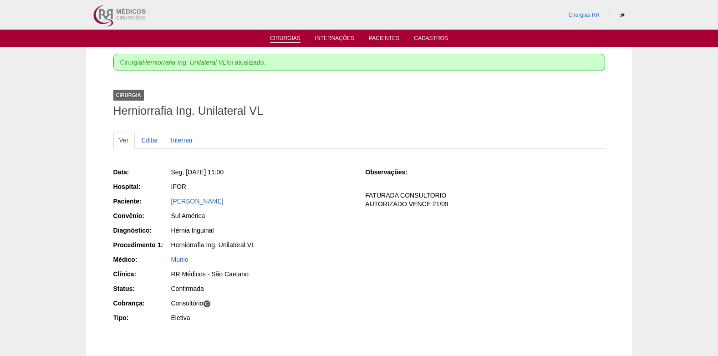
click at [281, 39] on link "Cirurgias" at bounding box center [285, 39] width 30 height 8
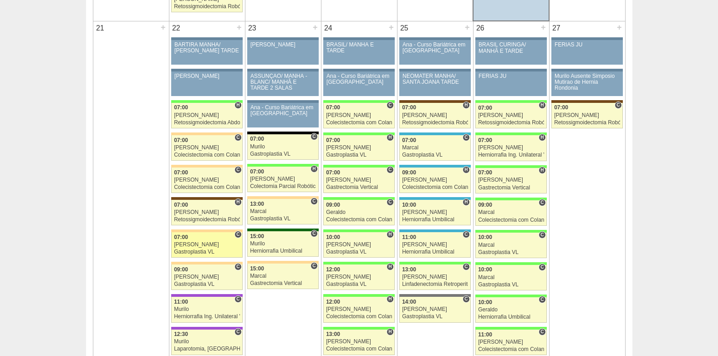
scroll to position [1456, 0]
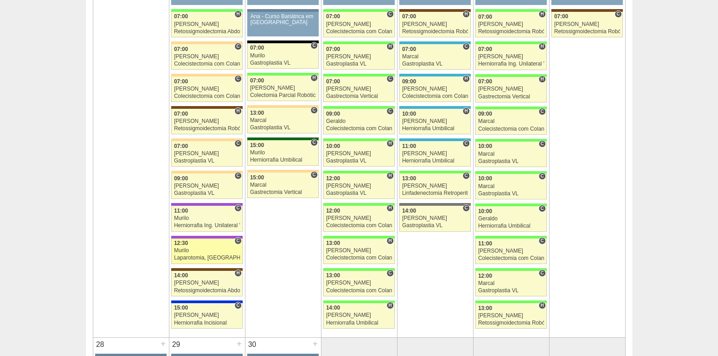
click at [213, 246] on div "12:30" at bounding box center [207, 243] width 66 height 6
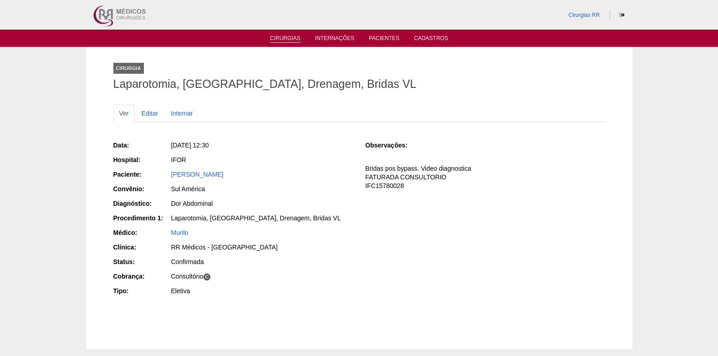
click at [279, 39] on link "Cirurgias" at bounding box center [285, 39] width 30 height 8
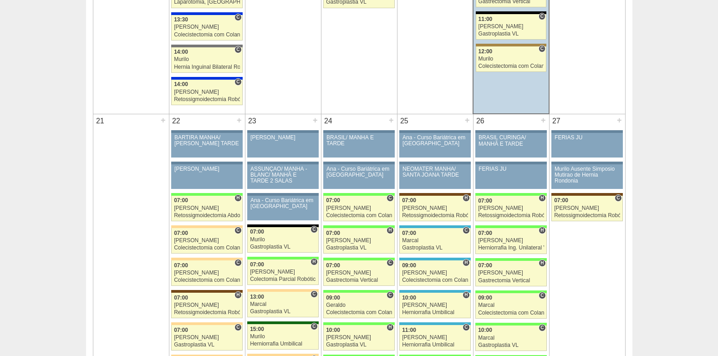
scroll to position [1456, 0]
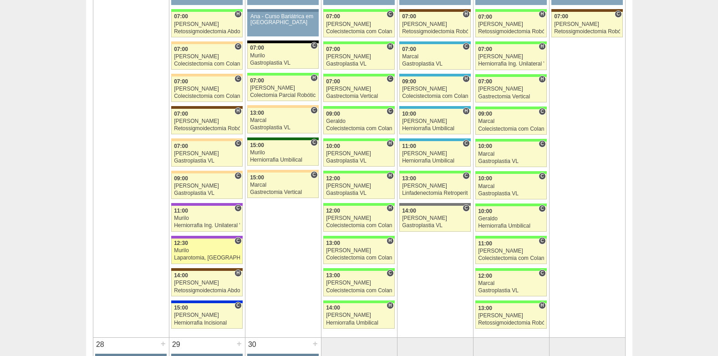
click at [199, 246] on div "12:30" at bounding box center [207, 243] width 66 height 6
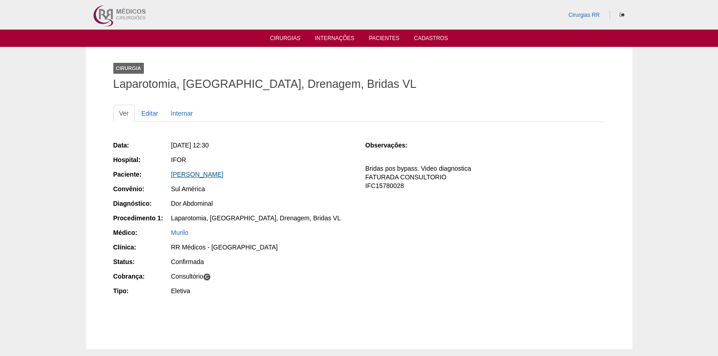
click at [185, 175] on link "Mirian Augusto Sanches" at bounding box center [197, 174] width 52 height 7
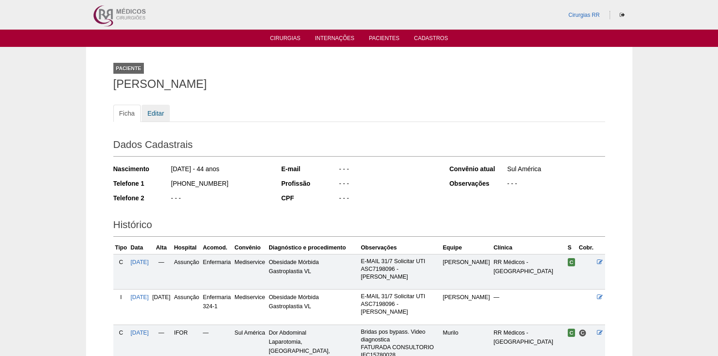
click at [158, 114] on link "Editar" at bounding box center [156, 113] width 29 height 17
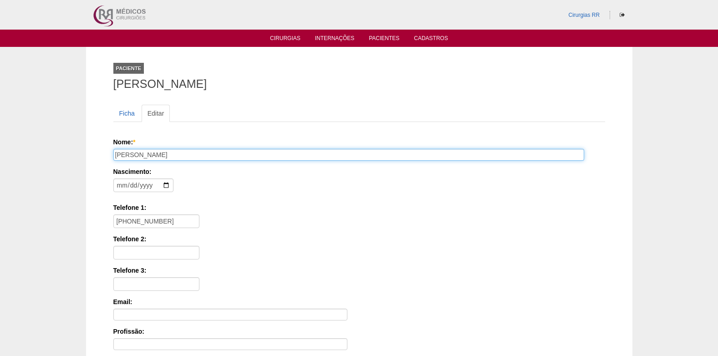
click at [132, 156] on input "[PERSON_NAME]" at bounding box center [348, 155] width 470 height 12
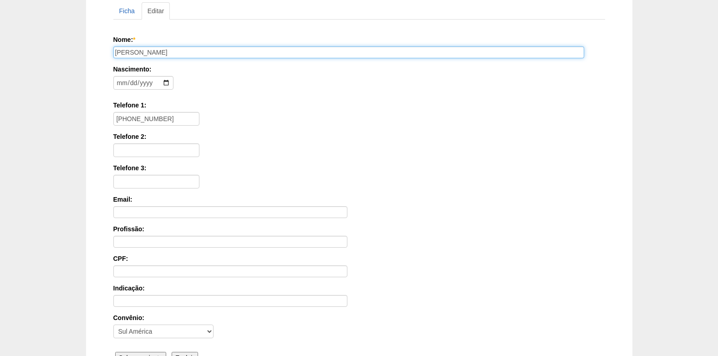
scroll to position [200, 0]
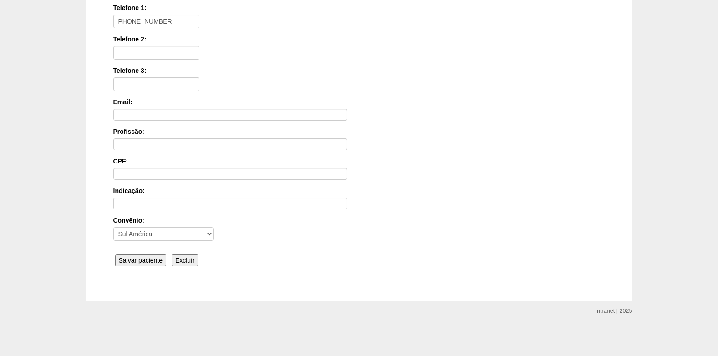
type input "[PERSON_NAME]"
click at [131, 258] on input "Salvar paciente" at bounding box center [140, 260] width 51 height 12
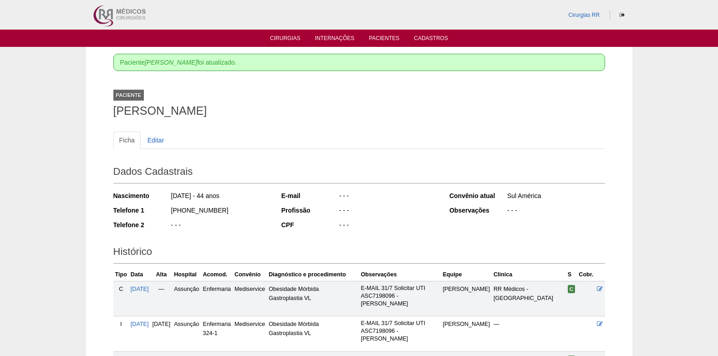
drag, startPoint x: 115, startPoint y: 113, endPoint x: 240, endPoint y: 113, distance: 124.7
click at [240, 113] on div "Paciente [PERSON_NAME] foi atualizado. Paciente [PERSON_NAME] Ficha Editar Dado…" at bounding box center [358, 232] width 505 height 370
copy h1 "[PERSON_NAME]"
